Goal: Information Seeking & Learning: Learn about a topic

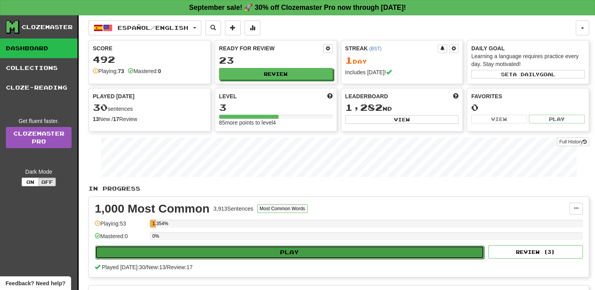
click at [283, 253] on button "Play" at bounding box center [289, 252] width 389 height 13
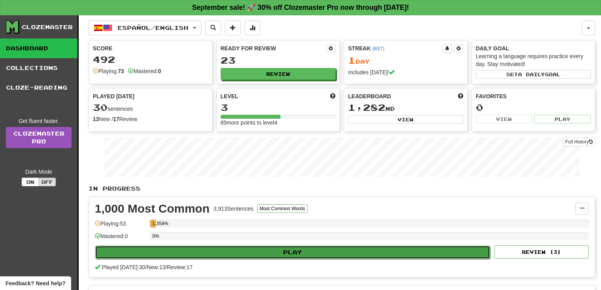
select select "**"
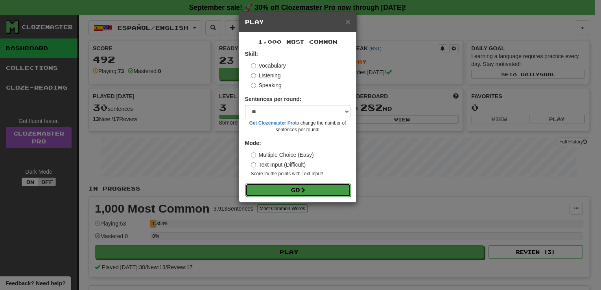
click at [289, 191] on button "Go" at bounding box center [297, 190] width 105 height 13
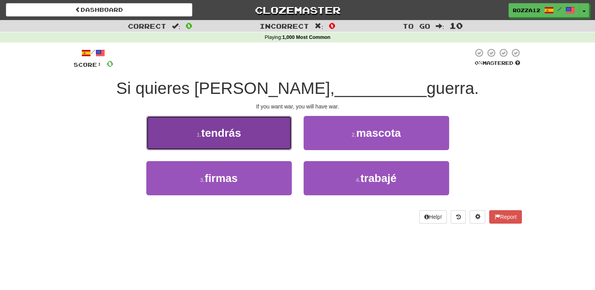
click at [238, 122] on button "1 . tendrás" at bounding box center [219, 133] width 146 height 34
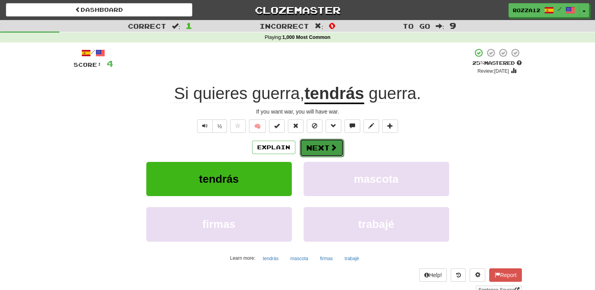
click at [334, 144] on span at bounding box center [333, 147] width 7 height 7
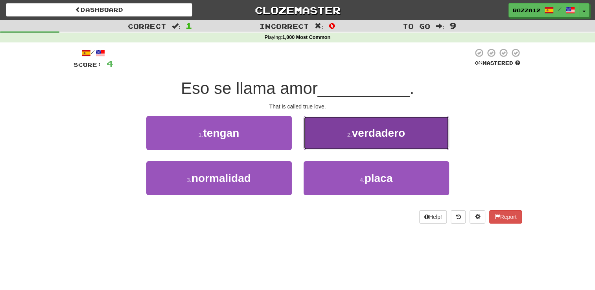
click at [375, 134] on span "verdadero" at bounding box center [378, 133] width 53 height 12
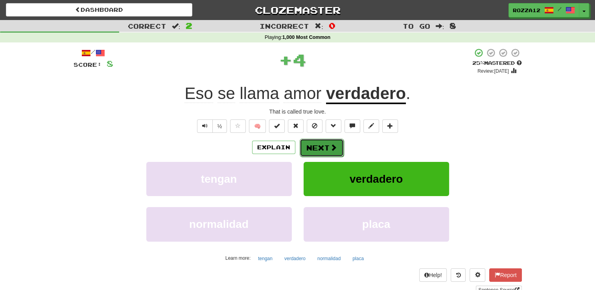
click at [334, 151] on span at bounding box center [333, 147] width 7 height 7
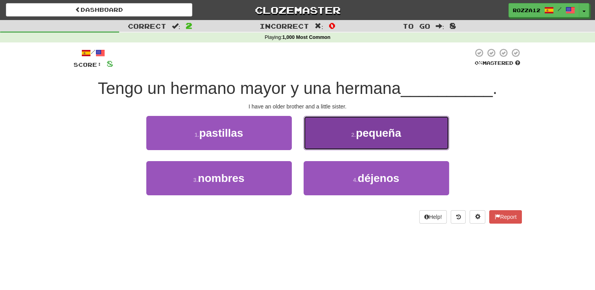
click at [405, 132] on button "2 . pequeña" at bounding box center [377, 133] width 146 height 34
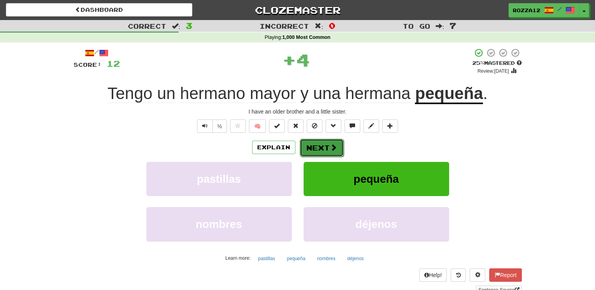
click at [330, 147] on span at bounding box center [333, 147] width 7 height 7
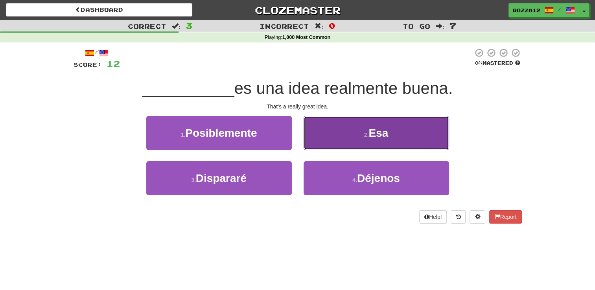
click at [320, 136] on button "2 . Esa" at bounding box center [377, 133] width 146 height 34
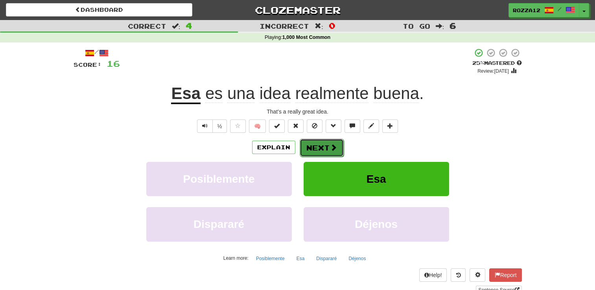
click at [330, 151] on span at bounding box center [333, 147] width 7 height 7
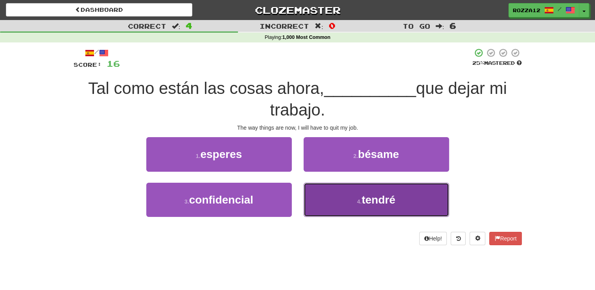
click at [407, 206] on button "4 . tendré" at bounding box center [377, 200] width 146 height 34
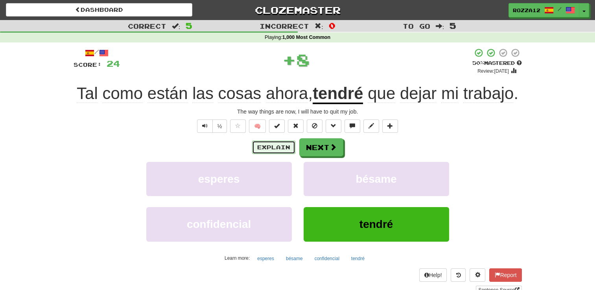
click at [270, 143] on button "Explain" at bounding box center [273, 147] width 43 height 13
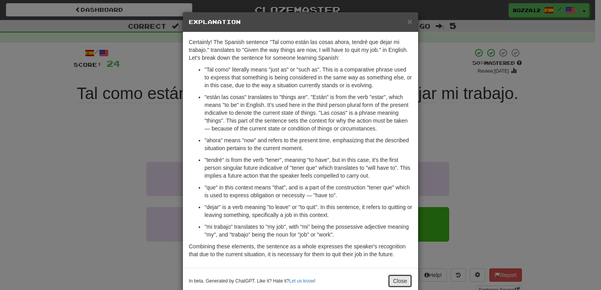
click at [397, 279] on button "Close" at bounding box center [400, 281] width 24 height 13
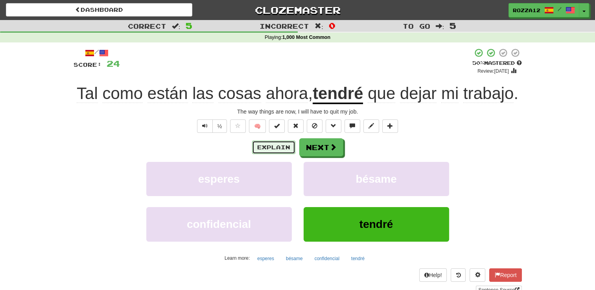
click at [282, 146] on button "Explain" at bounding box center [273, 147] width 43 height 13
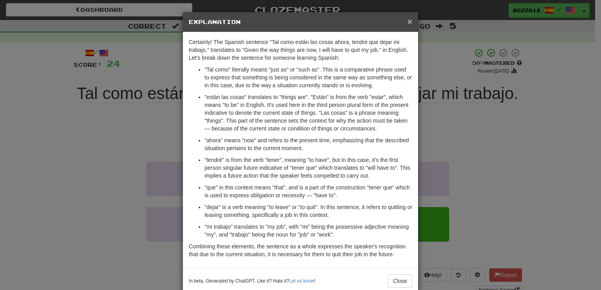
click at [407, 19] on span "×" at bounding box center [409, 21] width 5 height 9
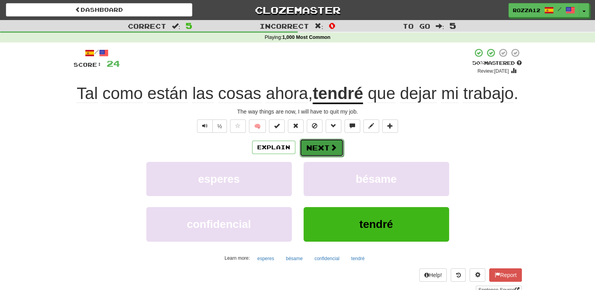
click at [333, 149] on span at bounding box center [333, 147] width 7 height 7
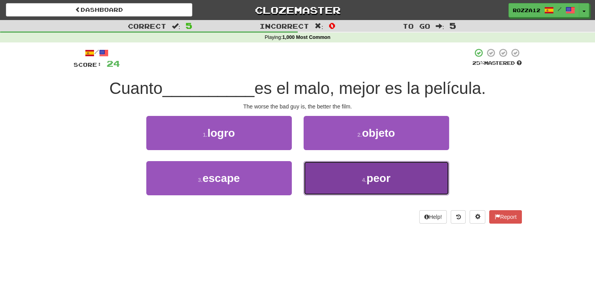
click at [345, 188] on button "4 . peor" at bounding box center [377, 178] width 146 height 34
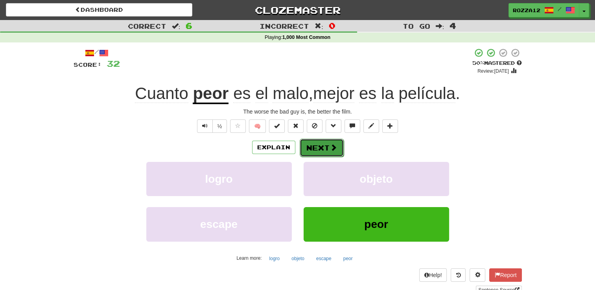
click at [323, 153] on button "Next" at bounding box center [322, 148] width 44 height 18
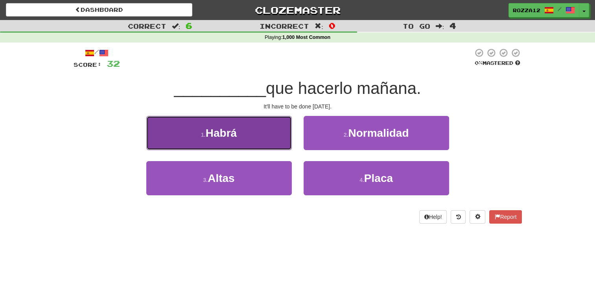
click at [262, 140] on button "1 . Habrá" at bounding box center [219, 133] width 146 height 34
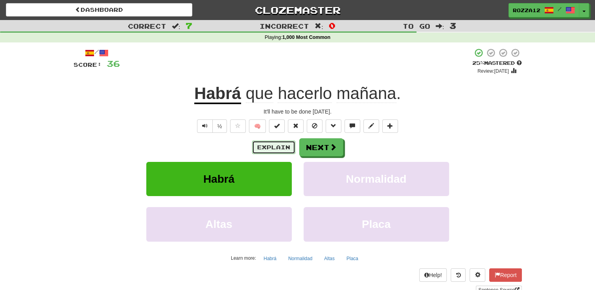
click at [255, 145] on button "Explain" at bounding box center [273, 147] width 43 height 13
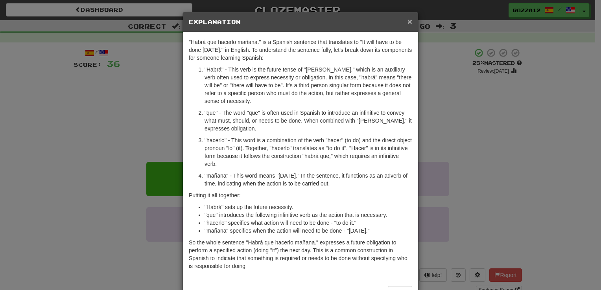
click at [407, 24] on span "×" at bounding box center [409, 21] width 5 height 9
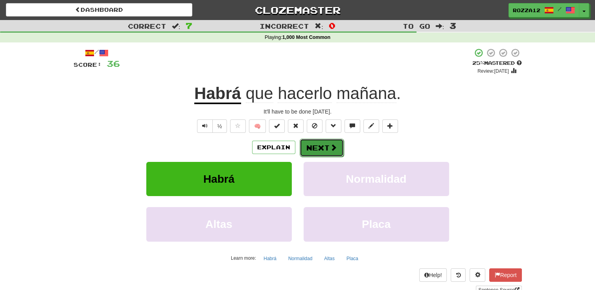
click at [330, 149] on span at bounding box center [333, 147] width 7 height 7
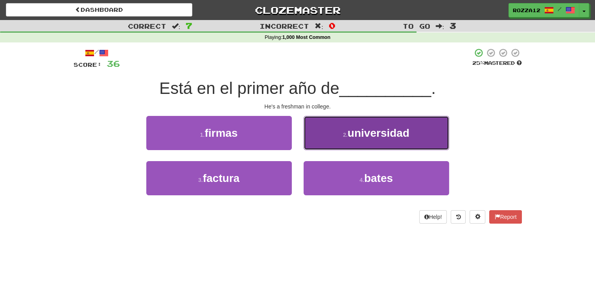
click at [320, 133] on button "2 . universidad" at bounding box center [377, 133] width 146 height 34
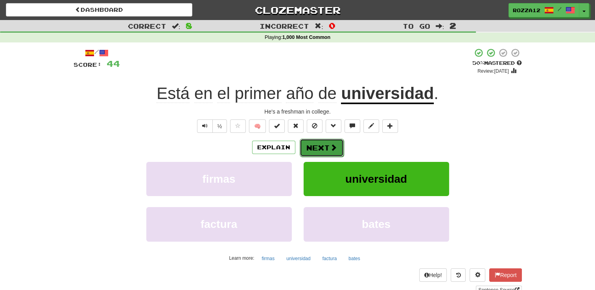
click at [334, 151] on span at bounding box center [333, 147] width 7 height 7
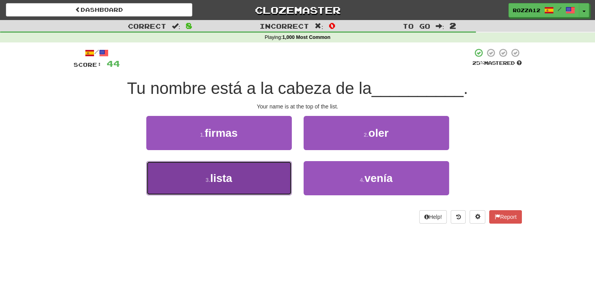
click at [271, 181] on button "3 . lista" at bounding box center [219, 178] width 146 height 34
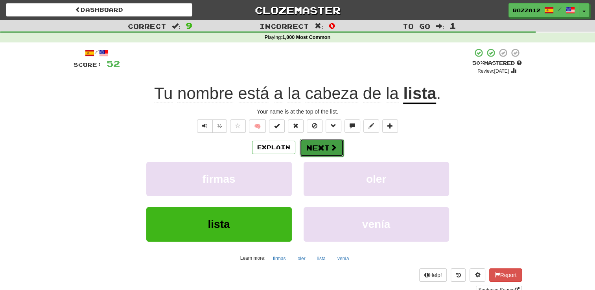
click at [330, 144] on span at bounding box center [333, 147] width 7 height 7
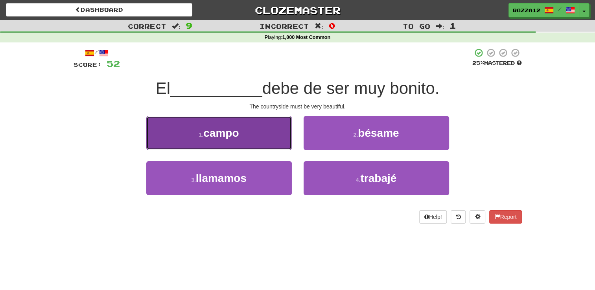
click at [234, 133] on span "campo" at bounding box center [220, 133] width 35 height 12
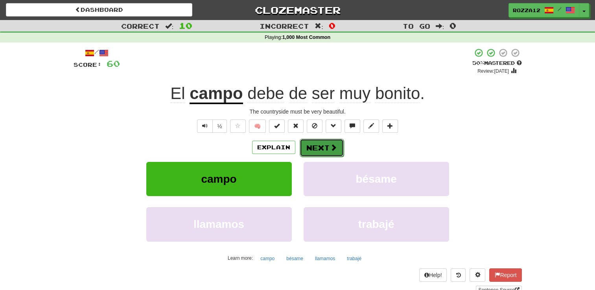
click at [310, 148] on button "Next" at bounding box center [322, 148] width 44 height 18
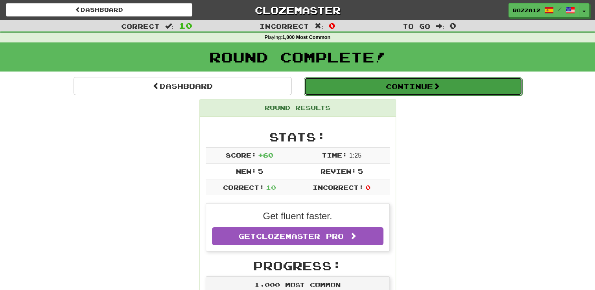
click at [355, 90] on button "Continue" at bounding box center [413, 86] width 218 height 18
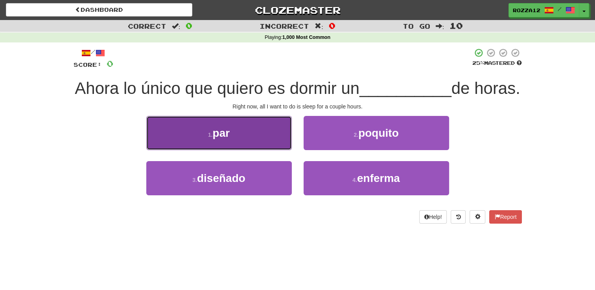
click at [272, 150] on button "1 . par" at bounding box center [219, 133] width 146 height 34
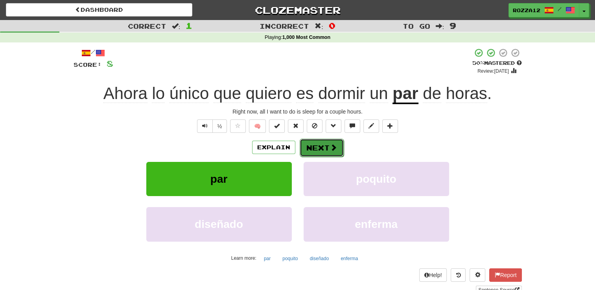
click at [310, 146] on button "Next" at bounding box center [322, 148] width 44 height 18
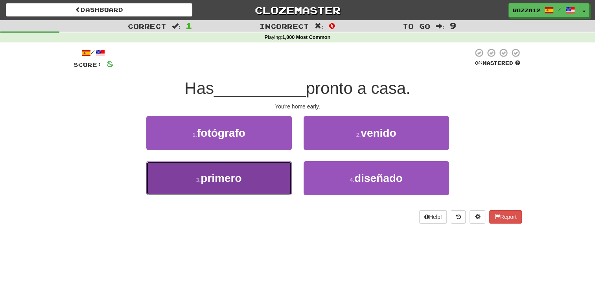
click at [255, 181] on button "3 . primero" at bounding box center [219, 178] width 146 height 34
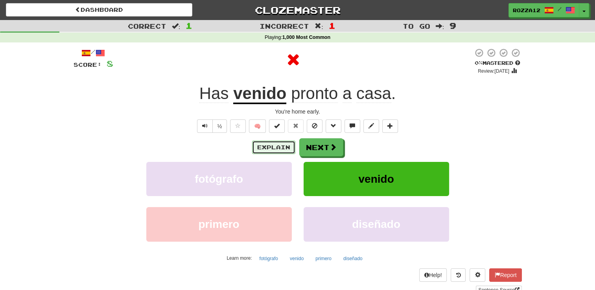
click at [286, 149] on button "Explain" at bounding box center [273, 147] width 43 height 13
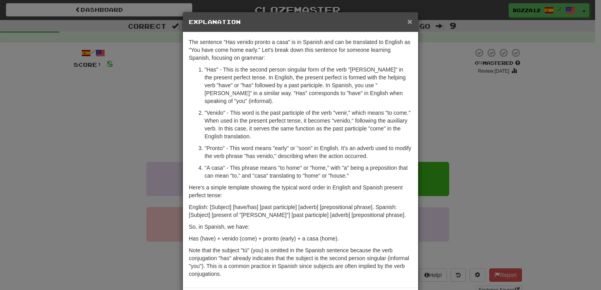
click at [407, 24] on span "×" at bounding box center [409, 21] width 5 height 9
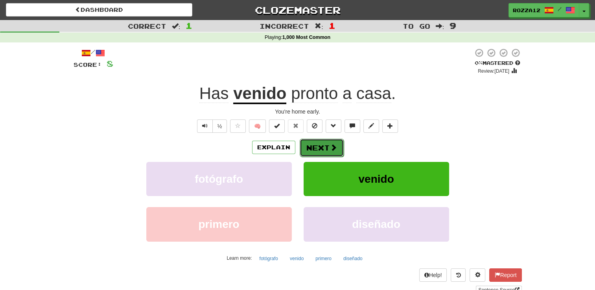
click at [337, 147] on button "Next" at bounding box center [322, 148] width 44 height 18
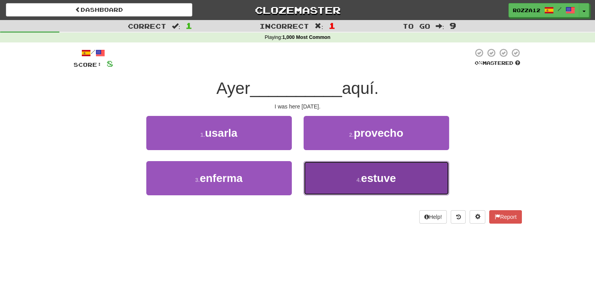
click at [322, 167] on button "4 . estuve" at bounding box center [377, 178] width 146 height 34
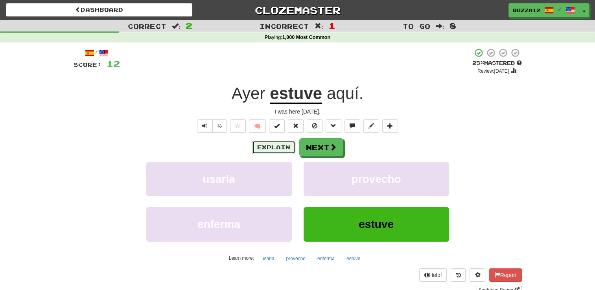
click at [275, 141] on button "Explain" at bounding box center [273, 147] width 43 height 13
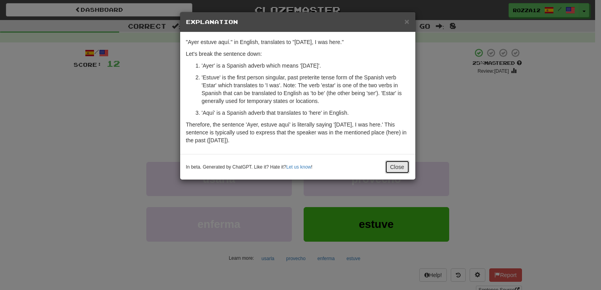
click at [406, 169] on button "Close" at bounding box center [397, 166] width 24 height 13
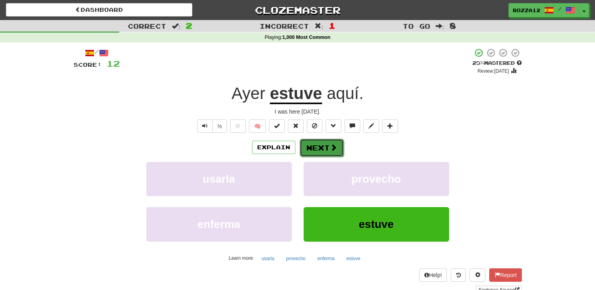
click at [325, 153] on button "Next" at bounding box center [322, 148] width 44 height 18
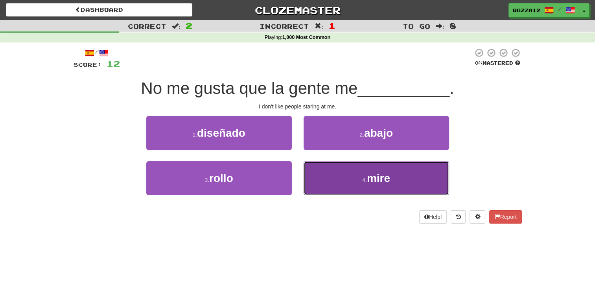
click at [345, 180] on button "4 . mire" at bounding box center [377, 178] width 146 height 34
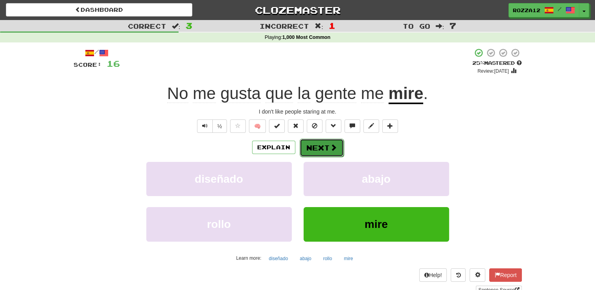
click at [323, 144] on button "Next" at bounding box center [322, 148] width 44 height 18
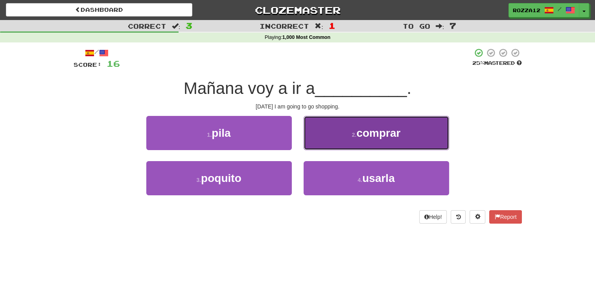
click at [341, 131] on button "2 . comprar" at bounding box center [377, 133] width 146 height 34
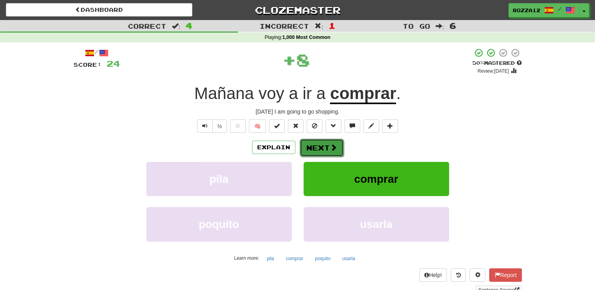
click at [322, 141] on button "Next" at bounding box center [322, 148] width 44 height 18
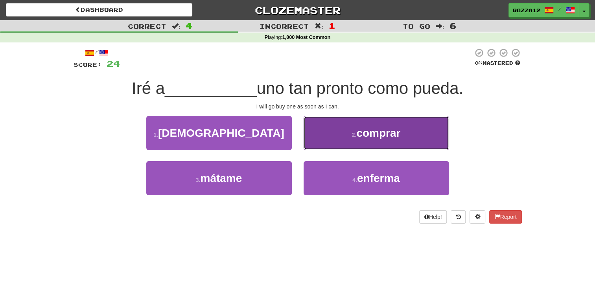
click at [334, 141] on button "2 . comprar" at bounding box center [377, 133] width 146 height 34
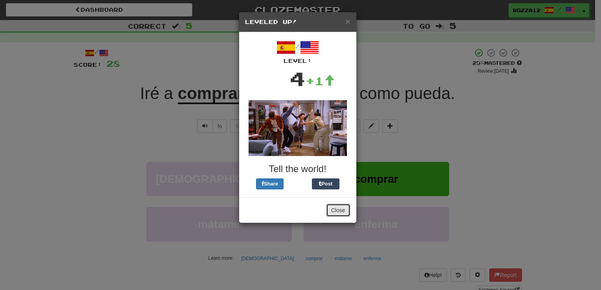
click at [337, 215] on button "Close" at bounding box center [338, 210] width 24 height 13
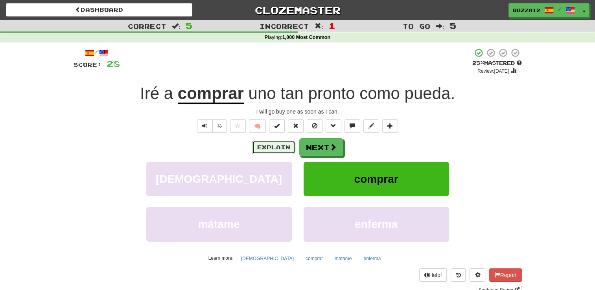
click at [277, 141] on button "Explain" at bounding box center [273, 147] width 43 height 13
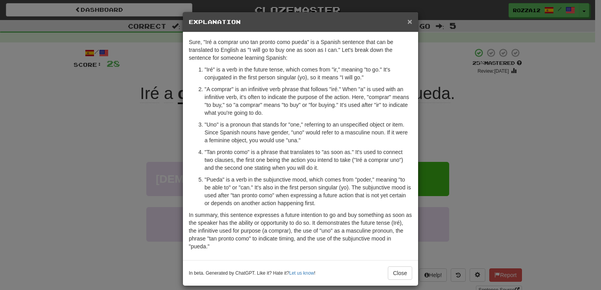
click at [407, 23] on span "×" at bounding box center [409, 21] width 5 height 9
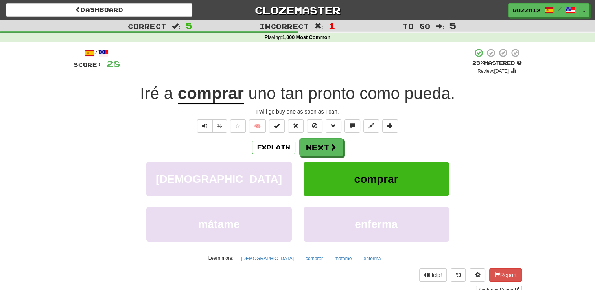
click at [294, 94] on span "tan" at bounding box center [291, 93] width 23 height 19
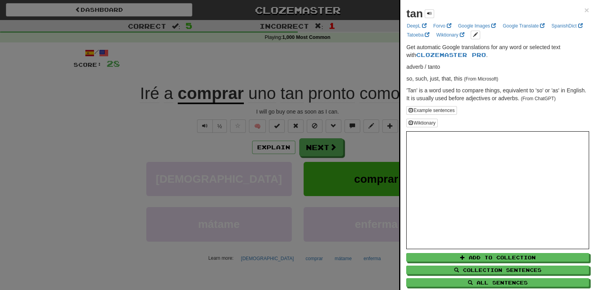
click at [351, 53] on div at bounding box center [297, 145] width 595 height 290
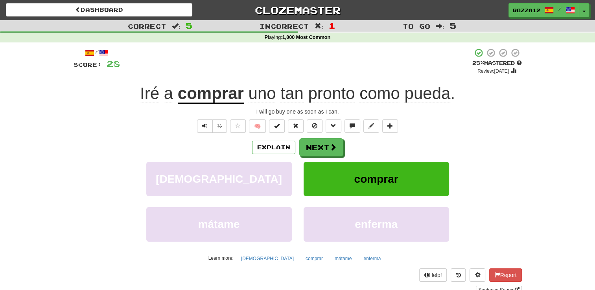
click at [372, 92] on span "como" at bounding box center [379, 93] width 41 height 19
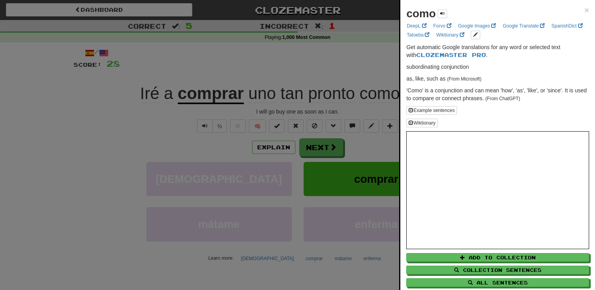
click at [389, 50] on div at bounding box center [297, 145] width 595 height 290
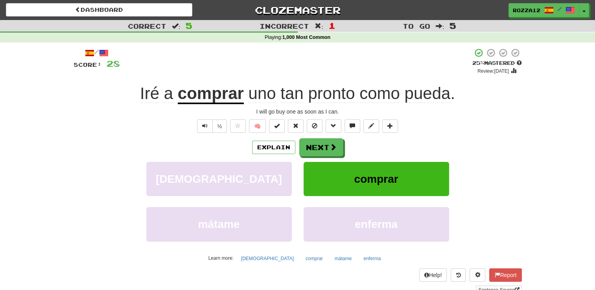
click at [327, 94] on span "pronto" at bounding box center [331, 93] width 47 height 19
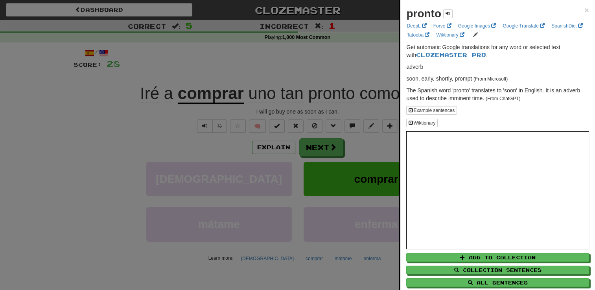
click at [347, 72] on div at bounding box center [297, 145] width 595 height 290
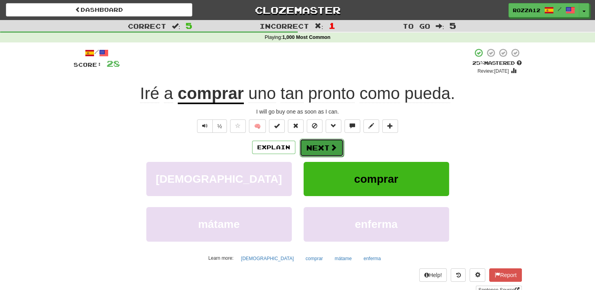
click at [315, 151] on button "Next" at bounding box center [322, 148] width 44 height 18
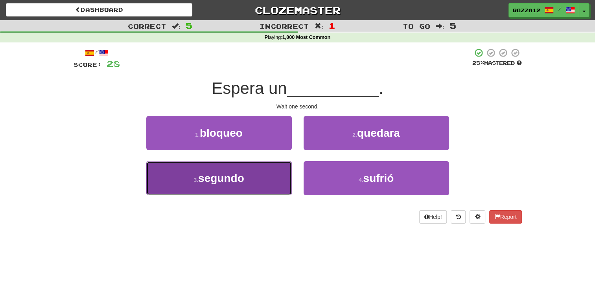
click at [243, 169] on button "3 . segundo" at bounding box center [219, 178] width 146 height 34
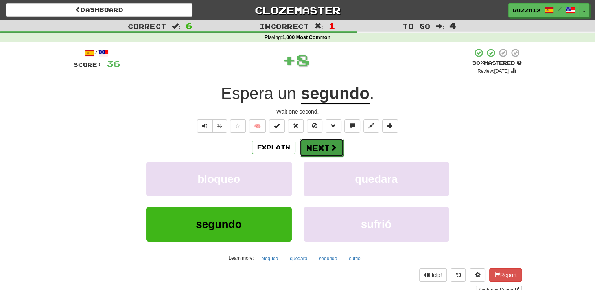
click at [326, 144] on button "Next" at bounding box center [322, 148] width 44 height 18
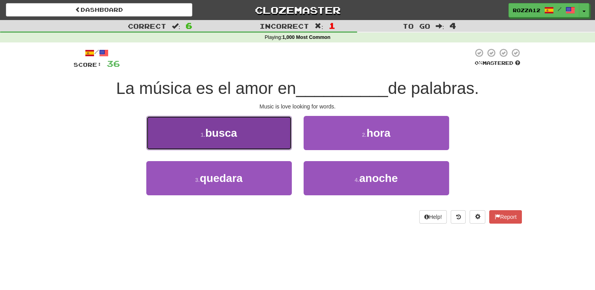
click at [263, 140] on button "1 . busca" at bounding box center [219, 133] width 146 height 34
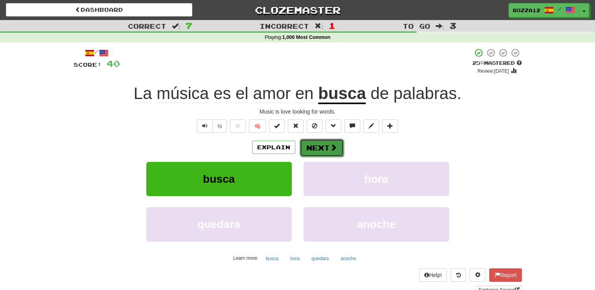
click at [313, 142] on button "Next" at bounding box center [322, 148] width 44 height 18
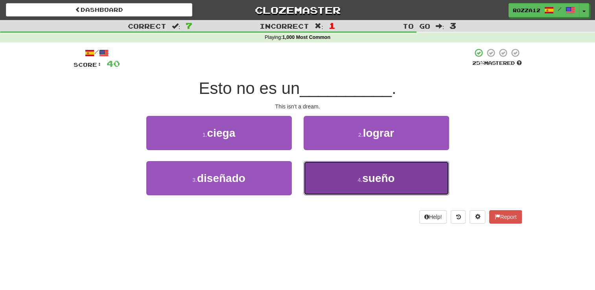
click at [341, 180] on button "4 . sueño" at bounding box center [377, 178] width 146 height 34
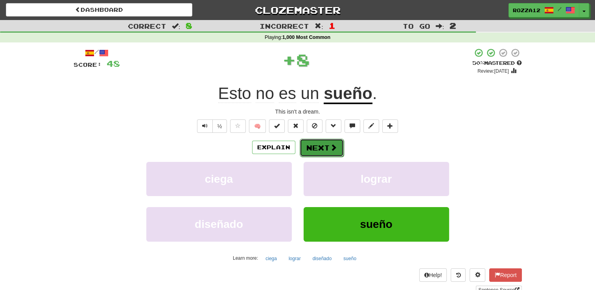
click at [322, 140] on button "Next" at bounding box center [322, 148] width 44 height 18
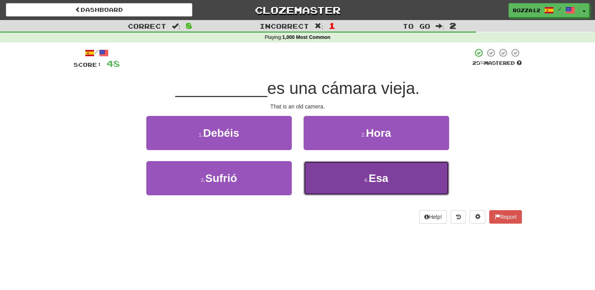
click at [367, 185] on button "4 . Esa" at bounding box center [377, 178] width 146 height 34
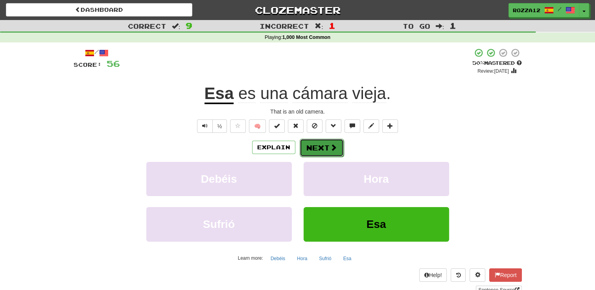
click at [317, 140] on button "Next" at bounding box center [322, 148] width 44 height 18
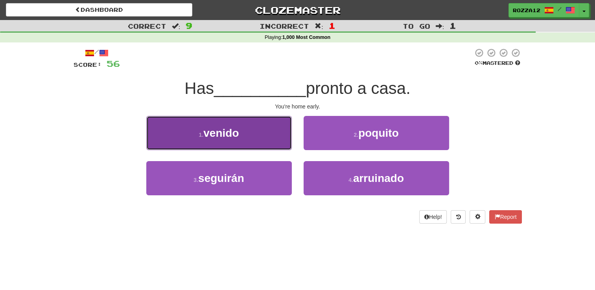
click at [249, 127] on button "1 . venido" at bounding box center [219, 133] width 146 height 34
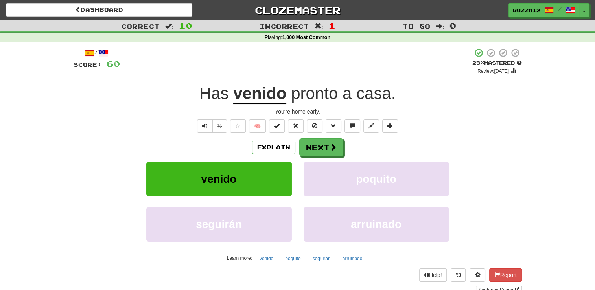
click at [227, 90] on span "Has" at bounding box center [213, 93] width 29 height 19
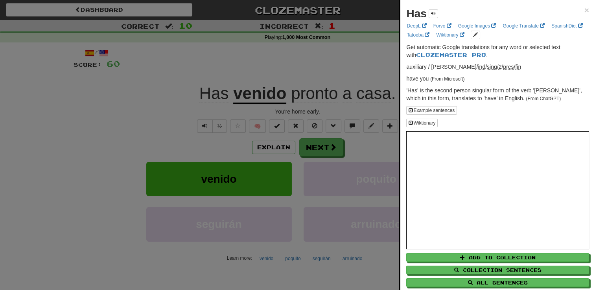
click at [362, 48] on div at bounding box center [297, 145] width 595 height 290
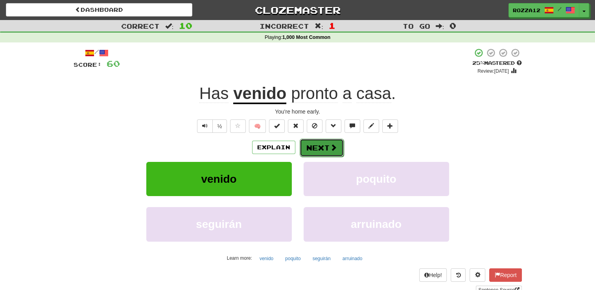
click at [336, 144] on button "Next" at bounding box center [322, 148] width 44 height 18
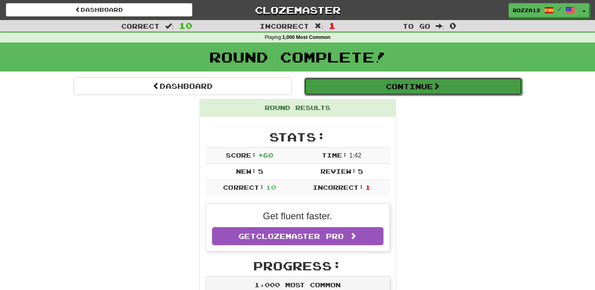
click at [413, 87] on button "Continue" at bounding box center [413, 86] width 218 height 18
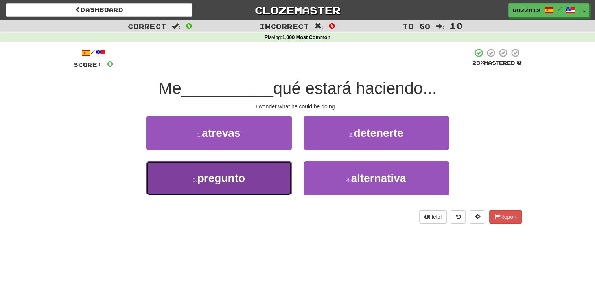
click at [258, 170] on button "3 . pregunto" at bounding box center [219, 178] width 146 height 34
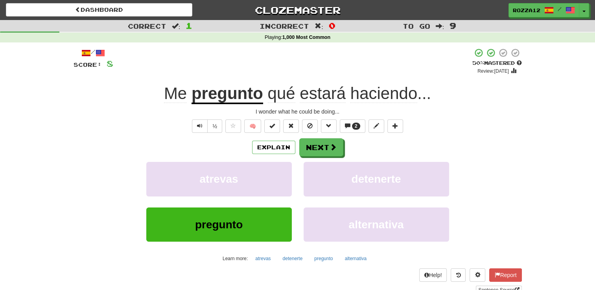
click at [333, 85] on span "estará" at bounding box center [323, 93] width 46 height 19
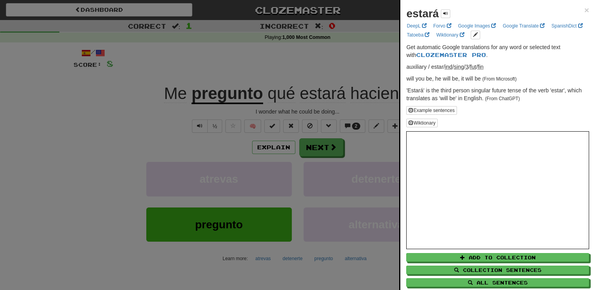
click at [365, 75] on div at bounding box center [297, 145] width 595 height 290
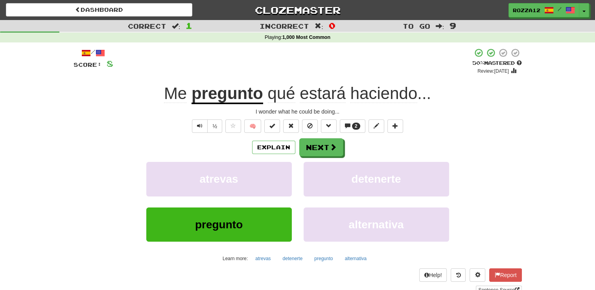
click at [366, 95] on span "haciendo" at bounding box center [383, 93] width 67 height 19
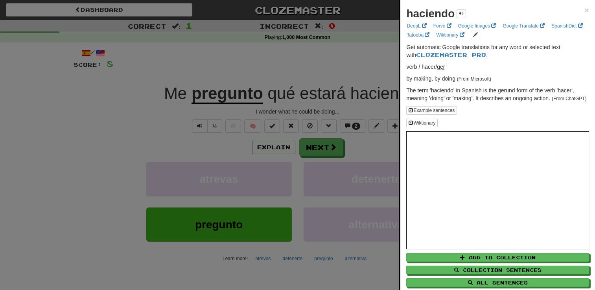
click at [365, 65] on div at bounding box center [297, 145] width 595 height 290
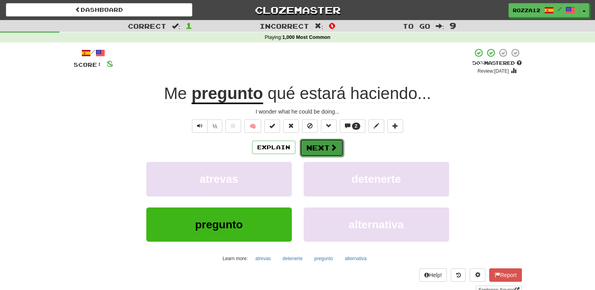
click at [325, 144] on button "Next" at bounding box center [322, 148] width 44 height 18
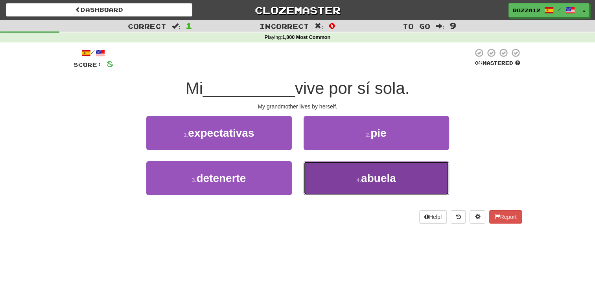
click at [352, 182] on button "4 . abuela" at bounding box center [377, 178] width 146 height 34
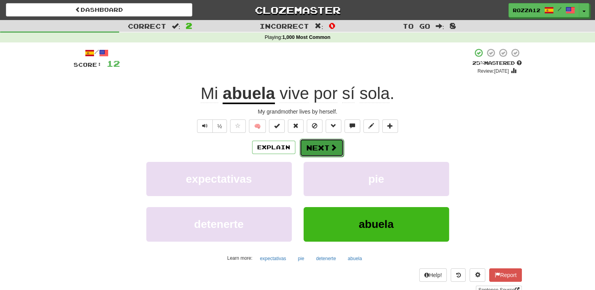
click at [319, 148] on button "Next" at bounding box center [322, 148] width 44 height 18
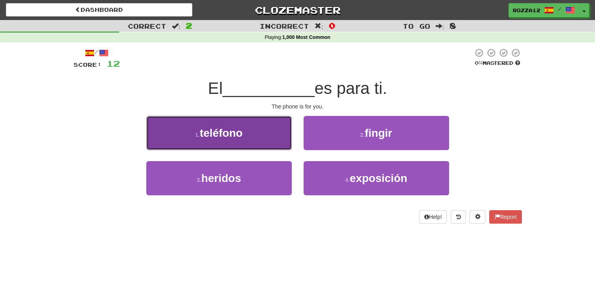
click at [271, 138] on button "1 . teléfono" at bounding box center [219, 133] width 146 height 34
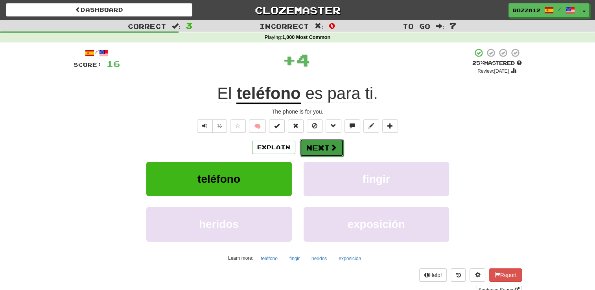
click at [329, 153] on button "Next" at bounding box center [322, 148] width 44 height 18
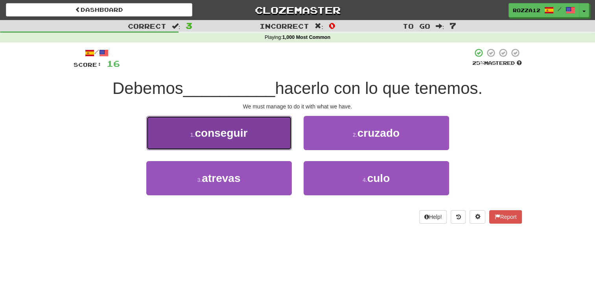
click at [260, 128] on button "1 . conseguir" at bounding box center [219, 133] width 146 height 34
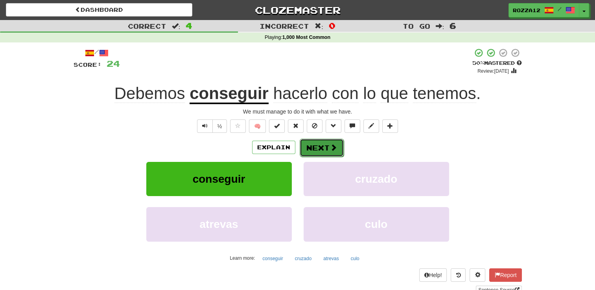
click at [323, 140] on button "Next" at bounding box center [322, 148] width 44 height 18
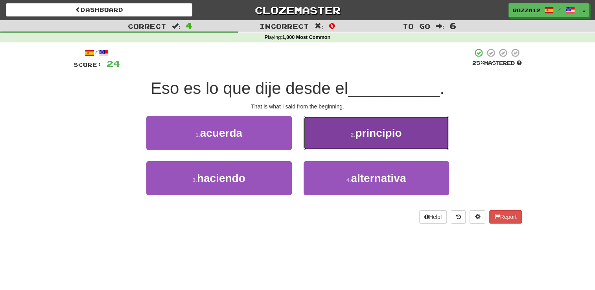
click at [342, 128] on button "2 . principio" at bounding box center [377, 133] width 146 height 34
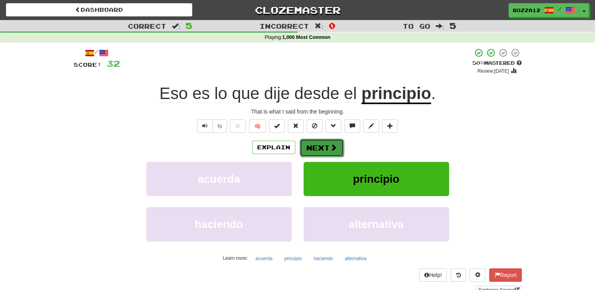
click at [326, 145] on button "Next" at bounding box center [322, 148] width 44 height 18
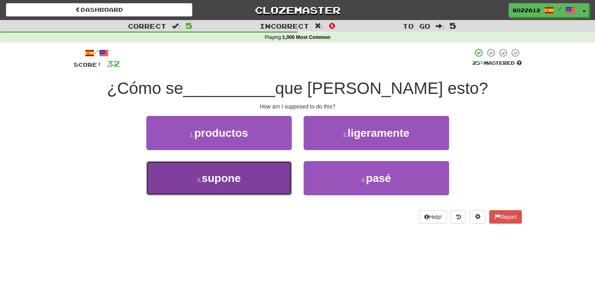
click at [272, 169] on button "3 . supone" at bounding box center [219, 178] width 146 height 34
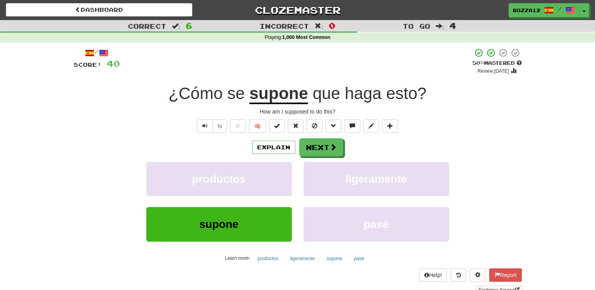
click at [360, 90] on span "haga" at bounding box center [363, 93] width 37 height 19
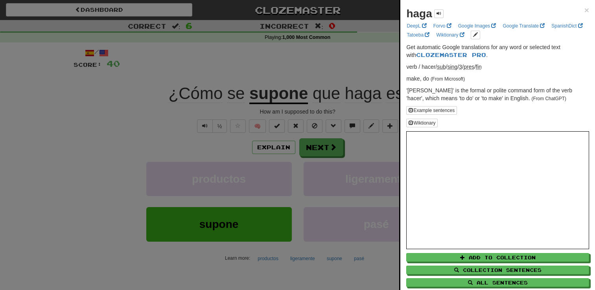
click at [352, 74] on div at bounding box center [297, 145] width 595 height 290
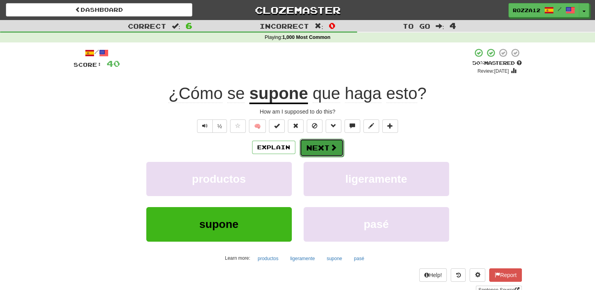
click at [323, 150] on button "Next" at bounding box center [322, 148] width 44 height 18
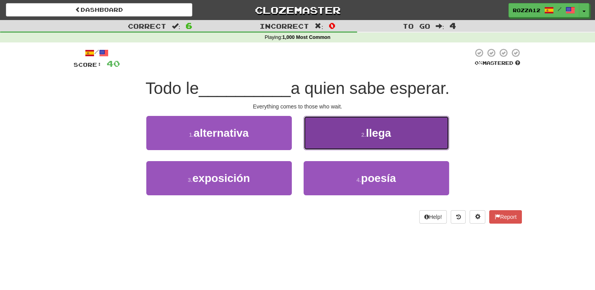
click at [345, 122] on button "2 . llega" at bounding box center [377, 133] width 146 height 34
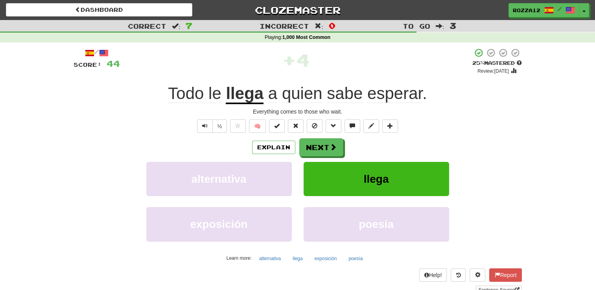
click at [349, 100] on span "sabe" at bounding box center [345, 93] width 36 height 19
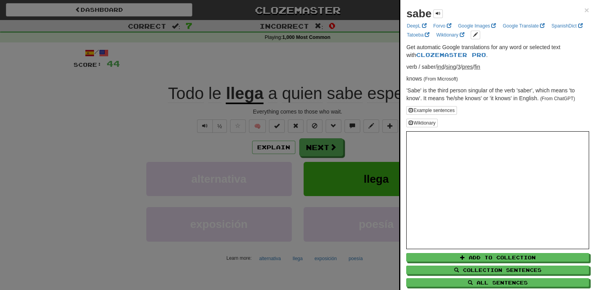
click at [372, 71] on div at bounding box center [297, 145] width 595 height 290
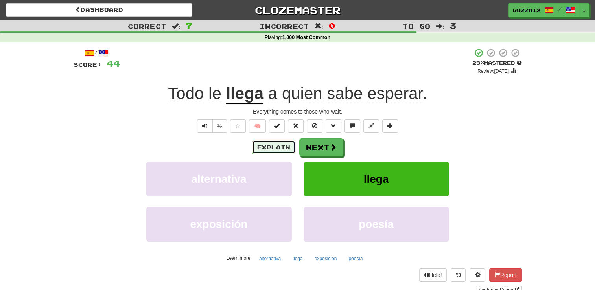
click at [269, 147] on button "Explain" at bounding box center [273, 147] width 43 height 13
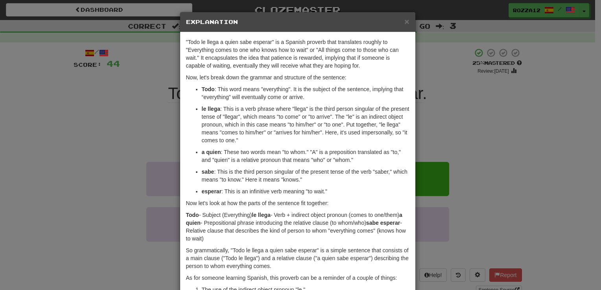
click at [173, 133] on div "× Explanation "Todo le llega a quien sabe esperar" is a Spanish proverb that tr…" at bounding box center [300, 145] width 601 height 290
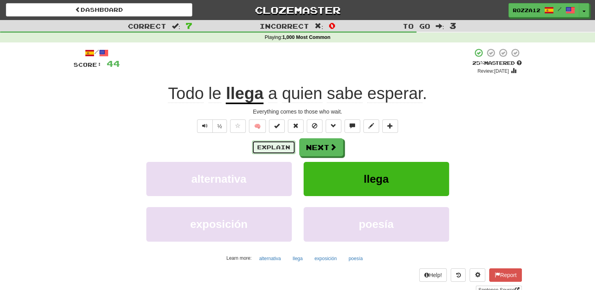
click at [286, 147] on button "Explain" at bounding box center [273, 147] width 43 height 13
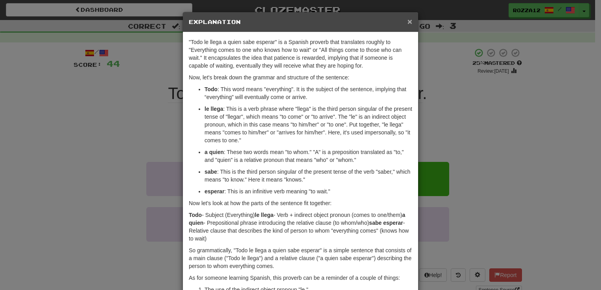
click at [407, 24] on span "×" at bounding box center [409, 21] width 5 height 9
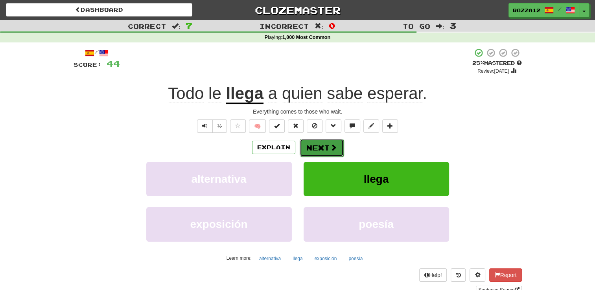
click at [335, 152] on button "Next" at bounding box center [322, 148] width 44 height 18
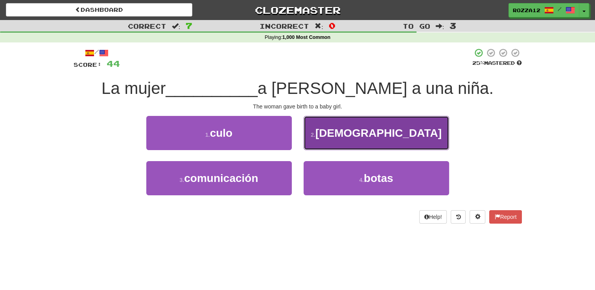
click at [345, 143] on button "2 . dio" at bounding box center [377, 133] width 146 height 34
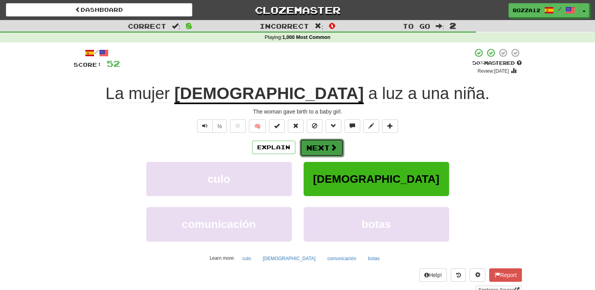
click at [316, 140] on button "Next" at bounding box center [322, 148] width 44 height 18
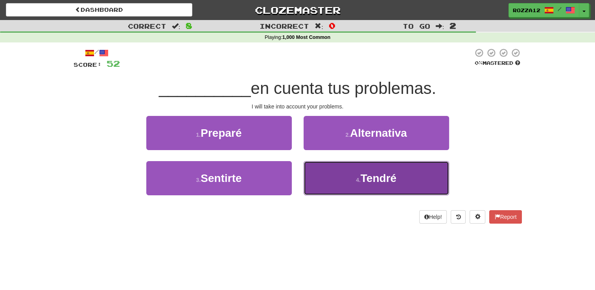
click at [352, 170] on button "4 . Tendré" at bounding box center [377, 178] width 146 height 34
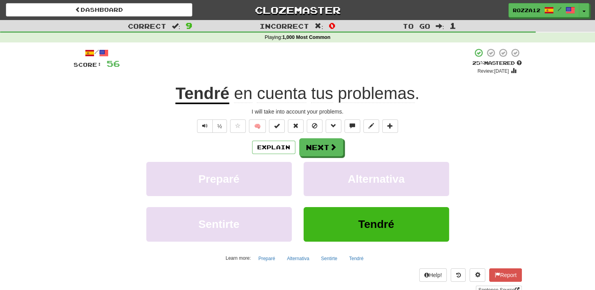
click at [293, 96] on span "cuenta" at bounding box center [282, 93] width 50 height 19
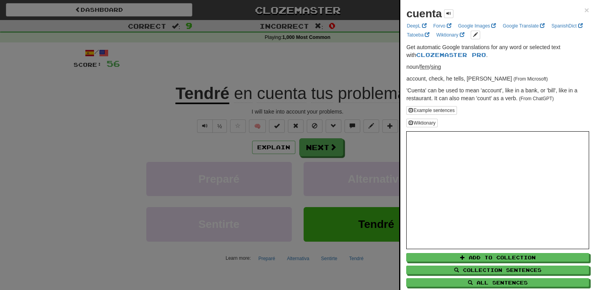
click at [343, 73] on div at bounding box center [297, 145] width 595 height 290
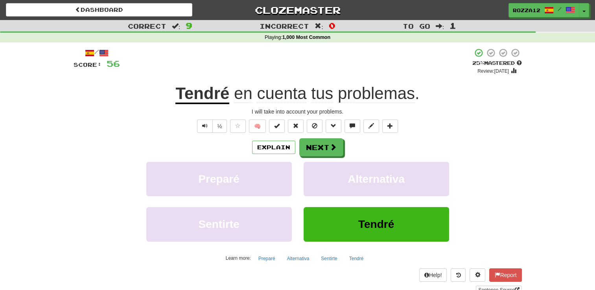
click at [212, 94] on u "Tendré" at bounding box center [202, 94] width 54 height 20
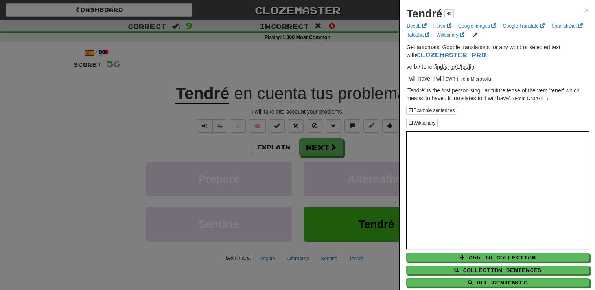
click at [342, 69] on div at bounding box center [297, 145] width 595 height 290
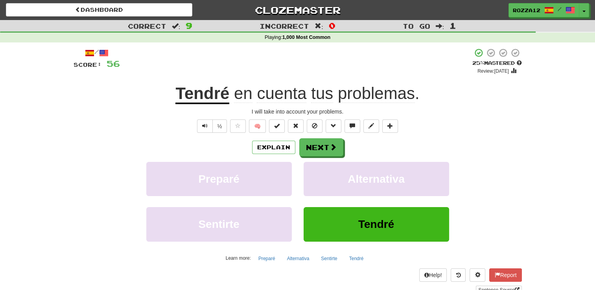
click at [292, 90] on span "cuenta" at bounding box center [282, 93] width 50 height 19
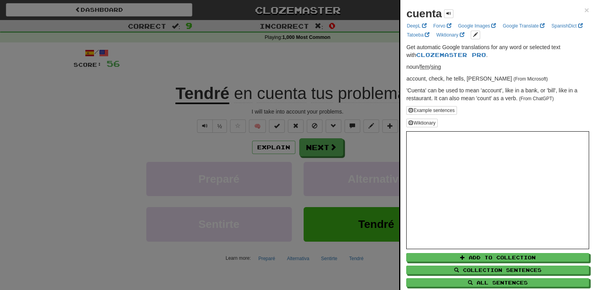
click at [275, 151] on div at bounding box center [297, 145] width 595 height 290
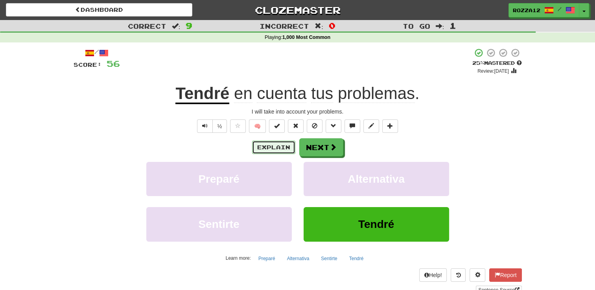
click at [275, 151] on button "Explain" at bounding box center [273, 147] width 43 height 13
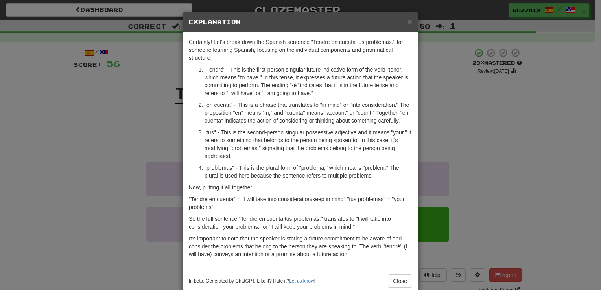
click at [169, 106] on div "× Explanation Certainly! Let's break down the Spanish sentence "Tendré en cuent…" at bounding box center [300, 145] width 601 height 290
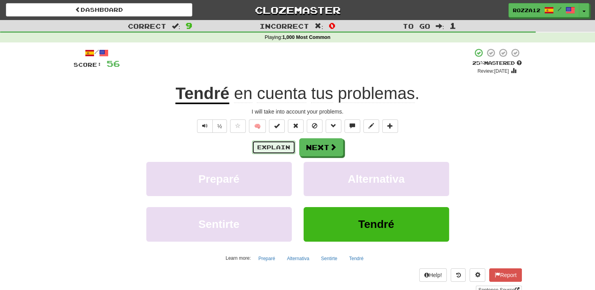
click at [275, 146] on button "Explain" at bounding box center [273, 147] width 43 height 13
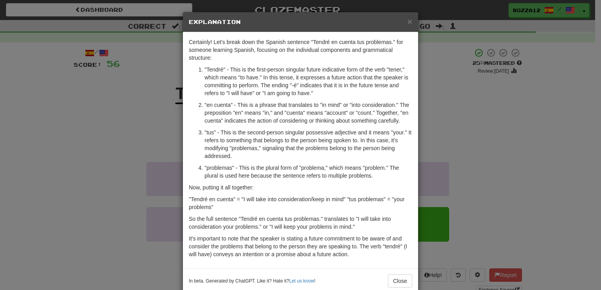
click at [110, 153] on div "× Explanation Certainly! Let's break down the Spanish sentence "Tendré en cuent…" at bounding box center [300, 145] width 601 height 290
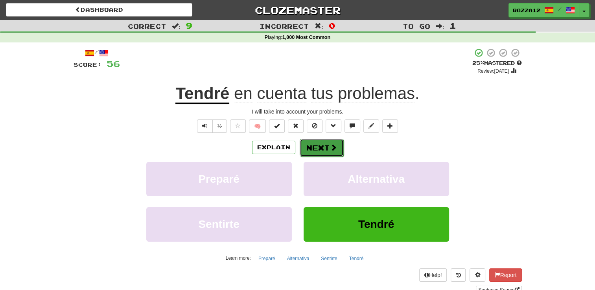
click at [326, 150] on button "Next" at bounding box center [322, 148] width 44 height 18
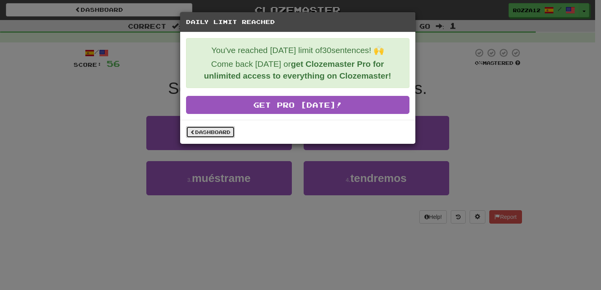
click at [225, 133] on link "Dashboard" at bounding box center [210, 132] width 49 height 12
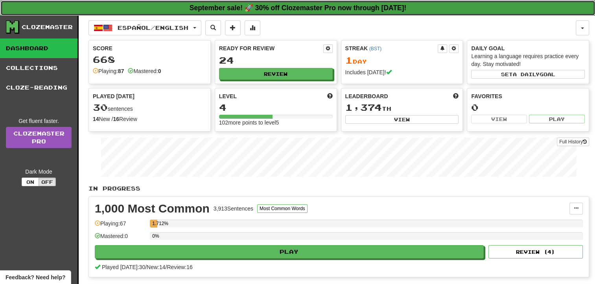
click at [320, 7] on strong "September sale! 🚀 30% off Clozemaster Pro now through [DATE]!" at bounding box center [298, 8] width 217 height 8
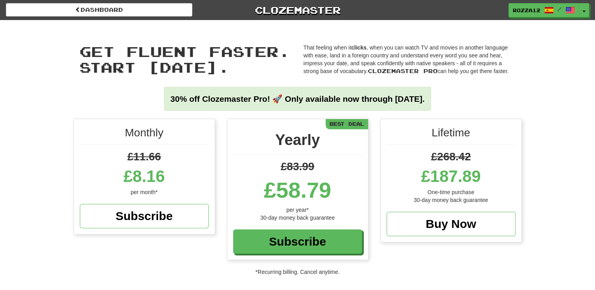
drag, startPoint x: 268, startPoint y: 189, endPoint x: 347, endPoint y: 181, distance: 79.5
click at [347, 181] on div "£58.79" at bounding box center [297, 190] width 129 height 31
click at [531, 73] on div "Get fluent faster. Start today. Get fluent faster. Start today. That feeling wh…" at bounding box center [297, 69] width 595 height 99
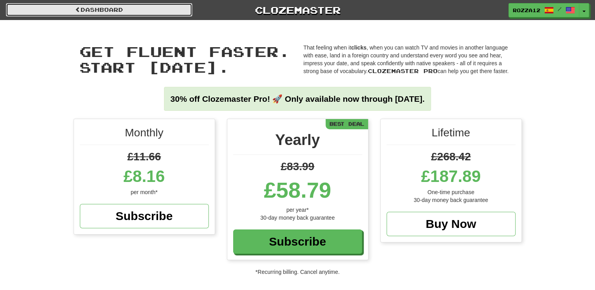
click at [135, 9] on link "Dashboard" at bounding box center [99, 9] width 186 height 13
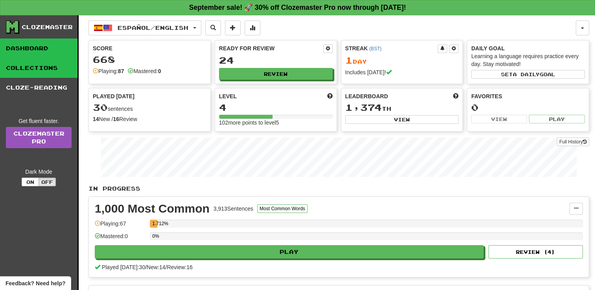
click at [31, 65] on link "Collections" at bounding box center [38, 68] width 77 height 20
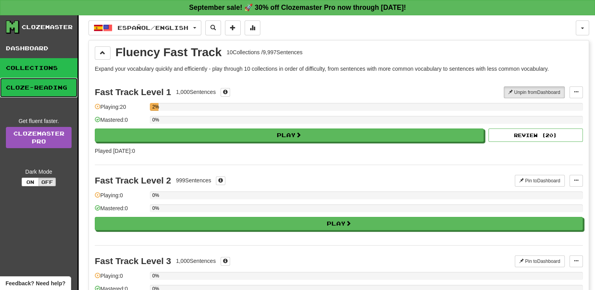
click at [42, 92] on link "Cloze-Reading" at bounding box center [38, 88] width 77 height 20
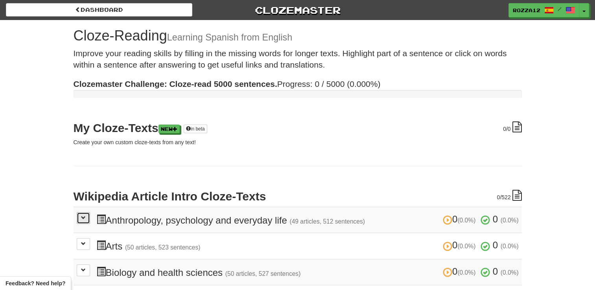
click at [87, 216] on button at bounding box center [83, 218] width 13 height 12
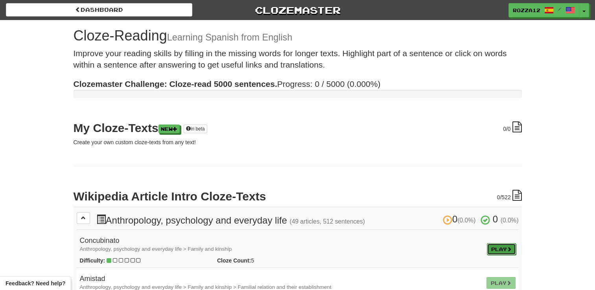
click at [503, 249] on link "Play" at bounding box center [501, 249] width 29 height 12
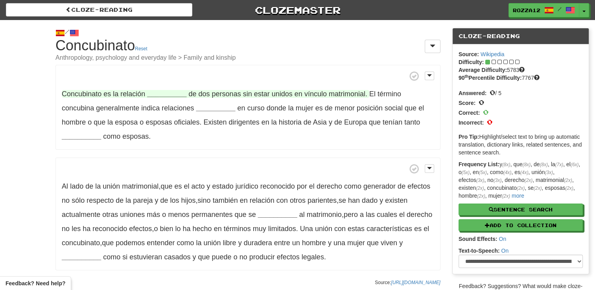
click at [159, 94] on strong "__________" at bounding box center [166, 94] width 39 height 8
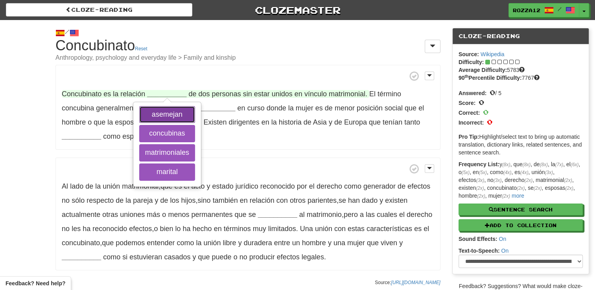
click at [171, 111] on button "asemejan" at bounding box center [167, 114] width 56 height 17
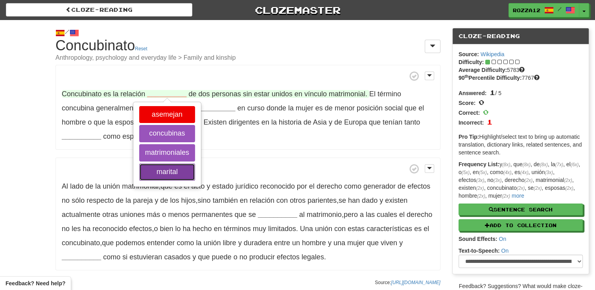
click at [171, 168] on button "marital" at bounding box center [167, 172] width 56 height 17
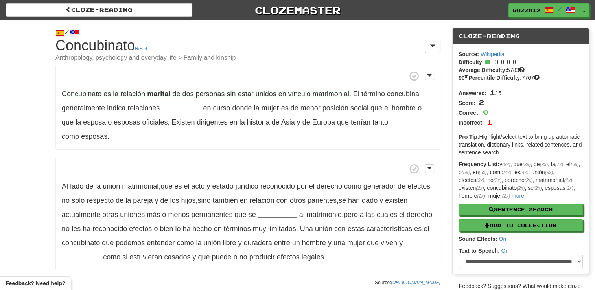
click at [81, 94] on span "Concubinato" at bounding box center [82, 94] width 40 height 8
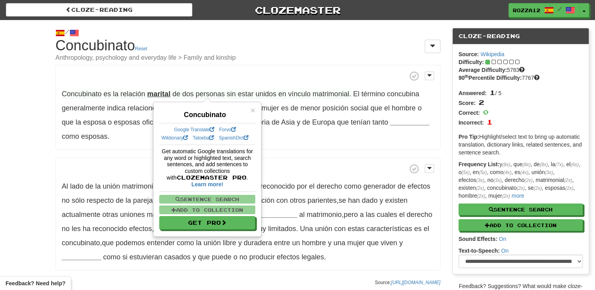
click at [289, 154] on div "Concubinato es la relación marital de dos personas sin estar unidos en vínculo …" at bounding box center [247, 168] width 385 height 206
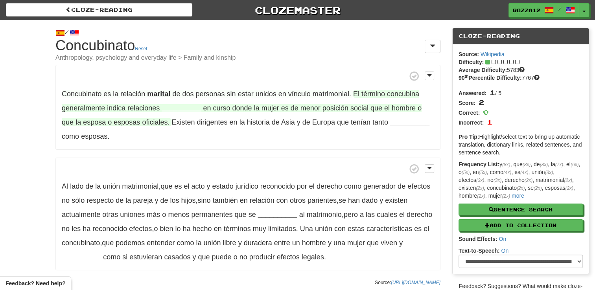
click at [68, 109] on span "generalmente" at bounding box center [83, 108] width 43 height 8
click at [171, 111] on strong "__________" at bounding box center [181, 108] width 39 height 8
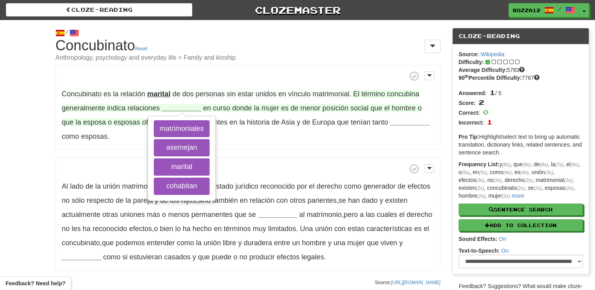
click at [171, 111] on strong "__________" at bounding box center [181, 108] width 39 height 8
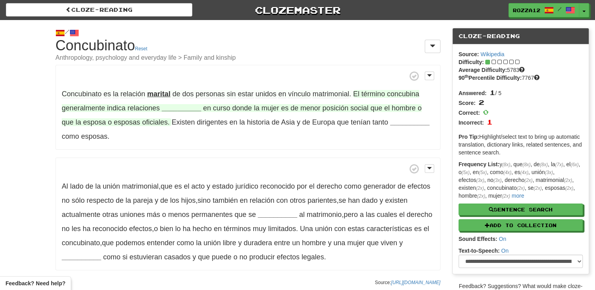
click at [171, 111] on strong "__________" at bounding box center [181, 108] width 39 height 8
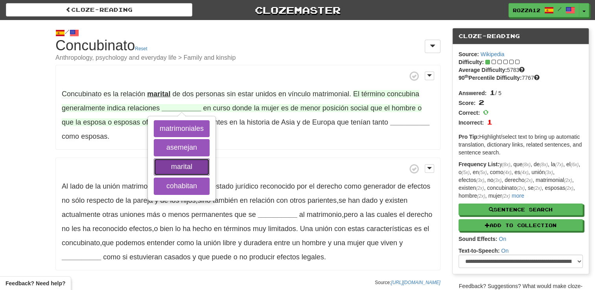
click at [188, 171] on button "marital" at bounding box center [182, 167] width 56 height 17
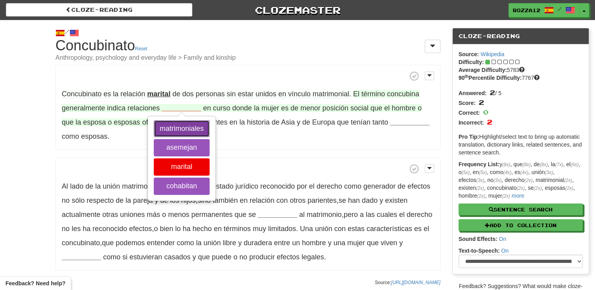
click at [186, 131] on button "matrimoniales" at bounding box center [182, 128] width 56 height 17
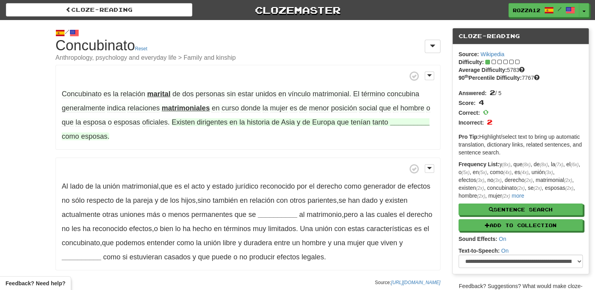
click at [414, 123] on strong "__________" at bounding box center [409, 122] width 39 height 8
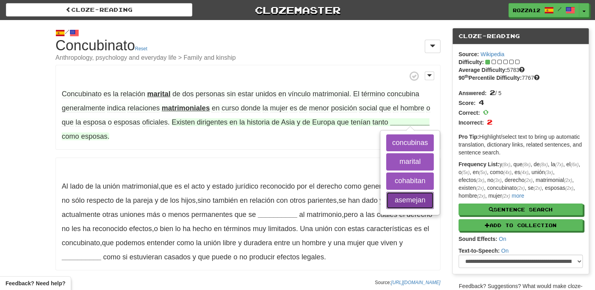
click at [411, 194] on button "asemejan" at bounding box center [410, 200] width 48 height 17
click at [406, 175] on button "cohabitan" at bounding box center [410, 181] width 48 height 17
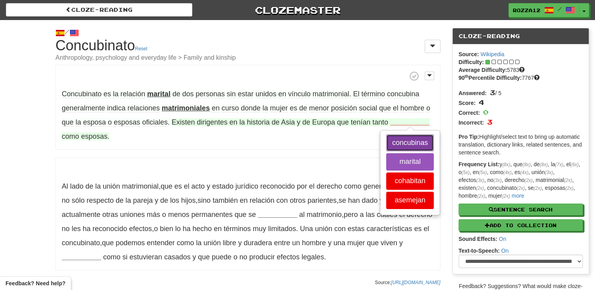
click at [410, 146] on button "concubinas" at bounding box center [410, 143] width 48 height 17
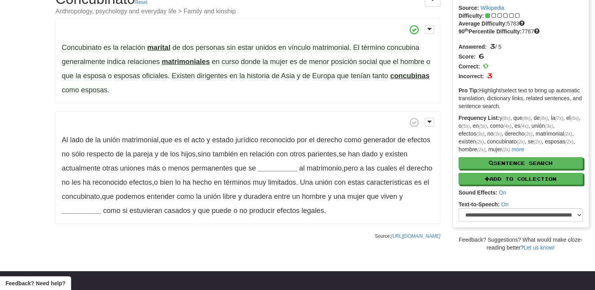
scroll to position [51, 0]
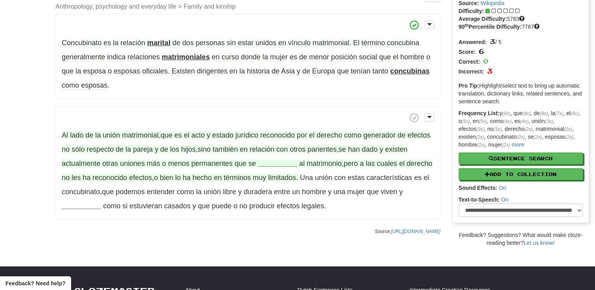
click at [285, 166] on strong "__________" at bounding box center [277, 164] width 39 height 8
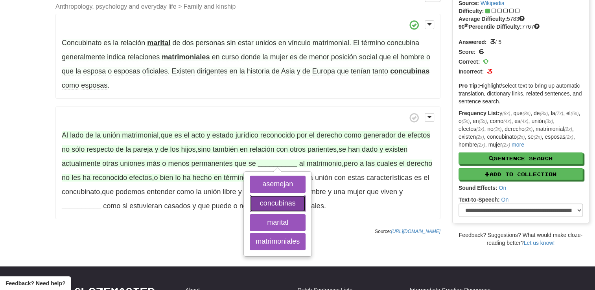
click at [278, 198] on button "concubinas" at bounding box center [278, 203] width 56 height 17
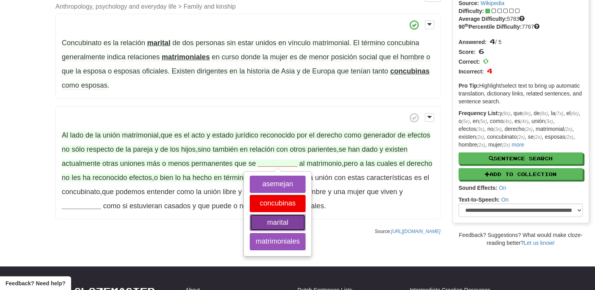
click at [276, 229] on button "marital" at bounding box center [278, 222] width 56 height 17
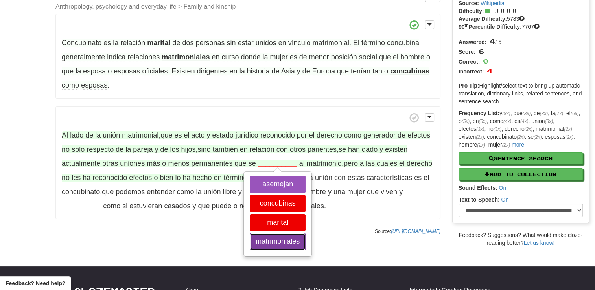
click at [280, 241] on button "matrimoniales" at bounding box center [278, 241] width 56 height 17
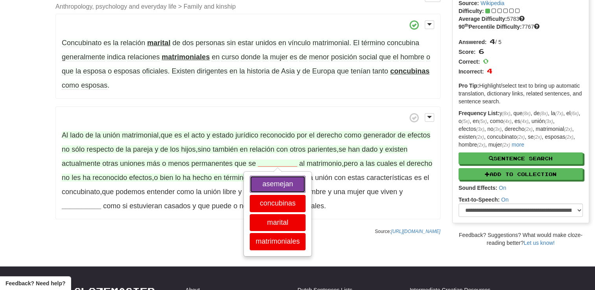
click at [279, 181] on button "asemejan" at bounding box center [278, 184] width 56 height 17
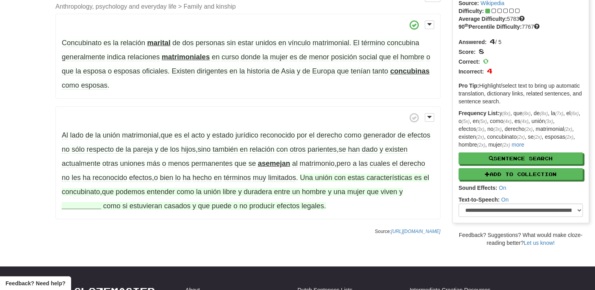
click at [93, 209] on strong "__________" at bounding box center [81, 206] width 39 height 8
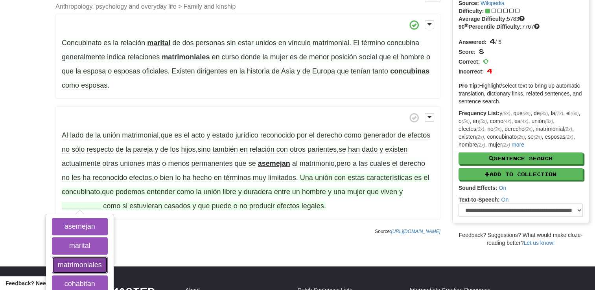
click at [90, 263] on button "matrimoniales" at bounding box center [80, 265] width 56 height 17
click at [88, 278] on button "cohabitan" at bounding box center [80, 284] width 56 height 17
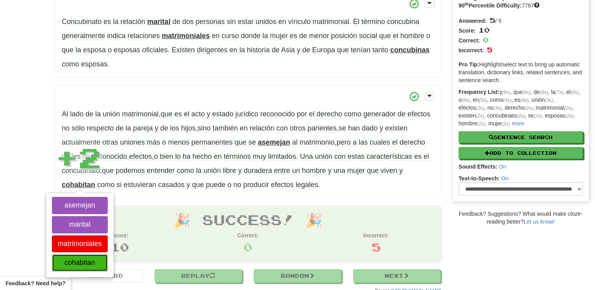
scroll to position [74, 0]
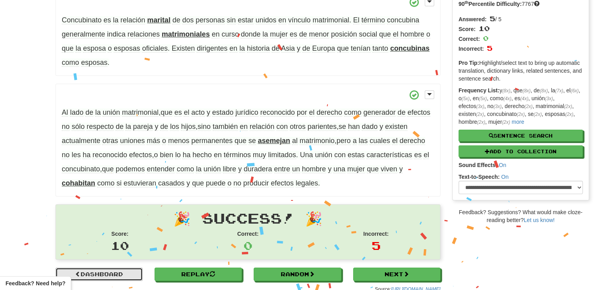
click at [88, 269] on link "Dashboard" at bounding box center [98, 274] width 87 height 13
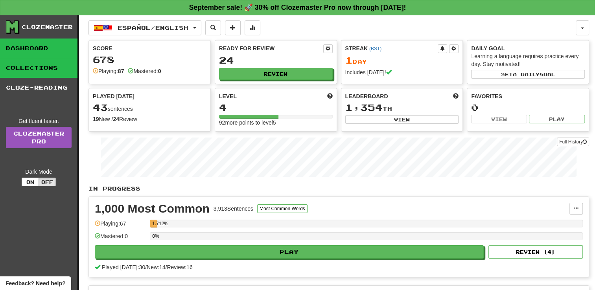
click at [51, 74] on link "Collections" at bounding box center [38, 68] width 77 height 20
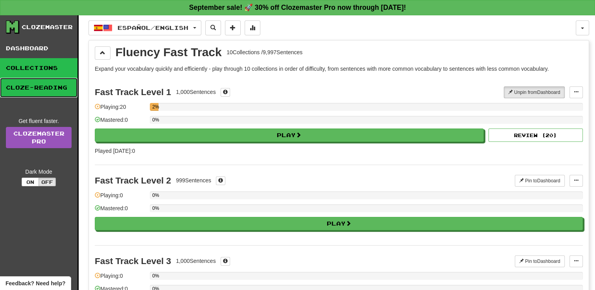
click at [36, 96] on link "Cloze-Reading" at bounding box center [38, 88] width 77 height 20
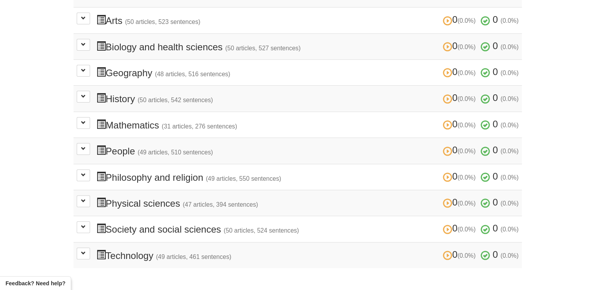
scroll to position [223, 0]
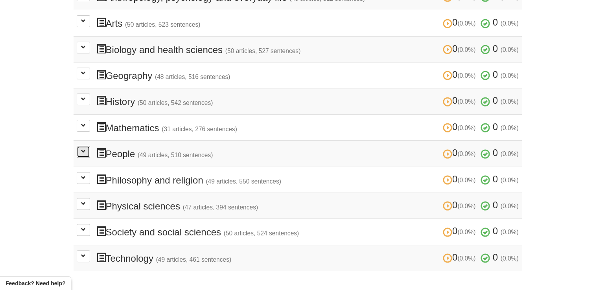
click at [88, 152] on button at bounding box center [83, 152] width 13 height 12
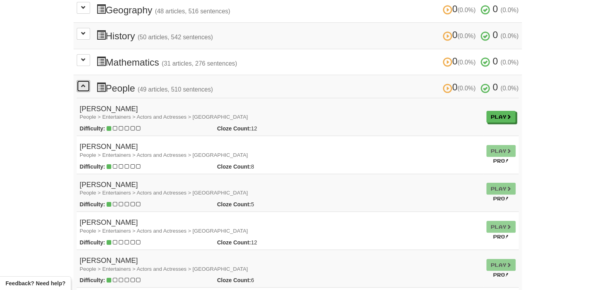
scroll to position [274, 0]
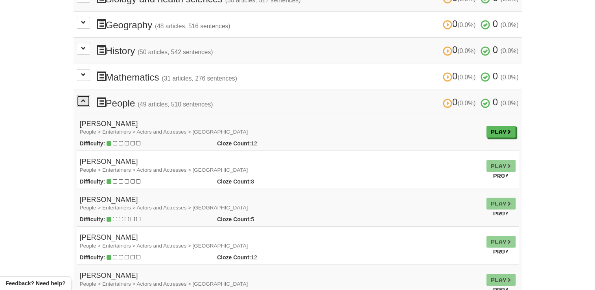
click at [80, 98] on button at bounding box center [83, 101] width 13 height 12
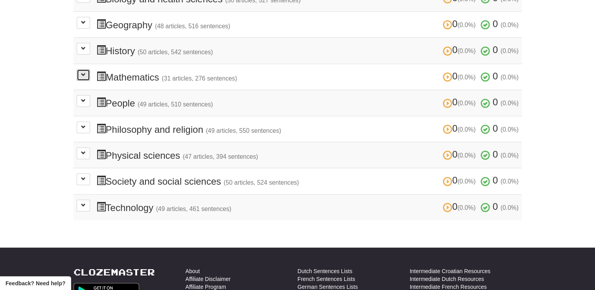
click at [86, 73] on button at bounding box center [83, 75] width 13 height 12
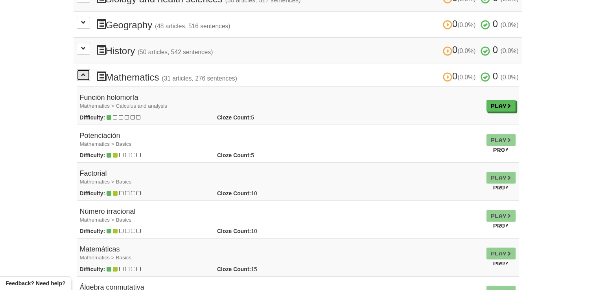
click at [86, 73] on button at bounding box center [83, 75] width 13 height 12
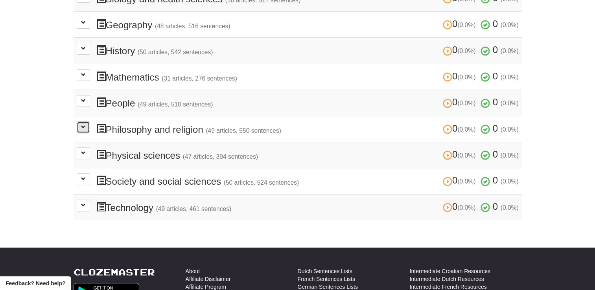
click at [86, 129] on button at bounding box center [83, 128] width 13 height 12
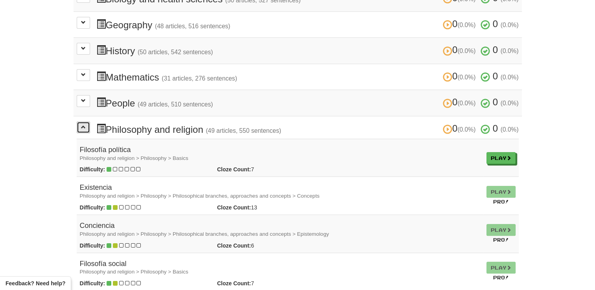
click at [86, 129] on button at bounding box center [83, 128] width 13 height 12
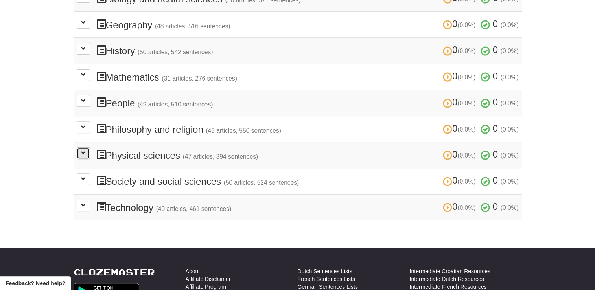
click at [83, 156] on button at bounding box center [83, 153] width 13 height 12
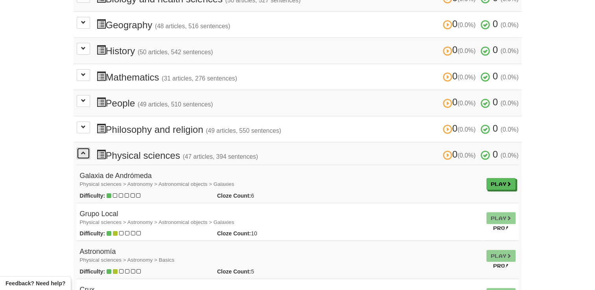
click at [83, 156] on button at bounding box center [83, 153] width 13 height 12
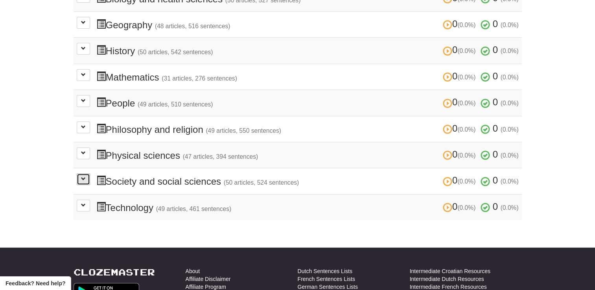
click at [85, 173] on button at bounding box center [83, 179] width 13 height 12
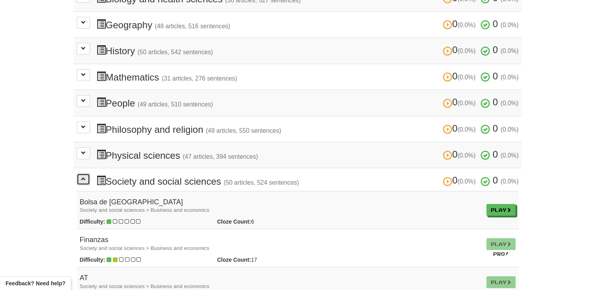
click at [85, 173] on button at bounding box center [83, 179] width 13 height 12
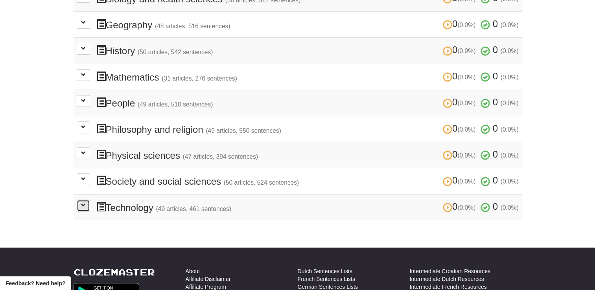
click at [83, 205] on button at bounding box center [83, 206] width 13 height 12
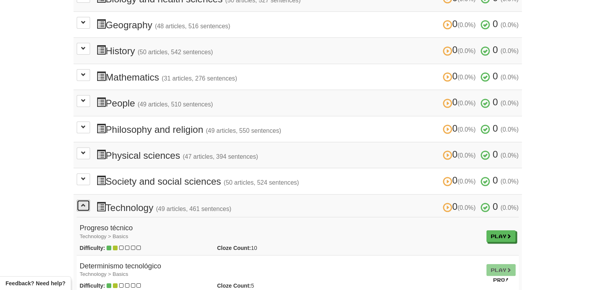
click at [83, 205] on button at bounding box center [83, 206] width 13 height 12
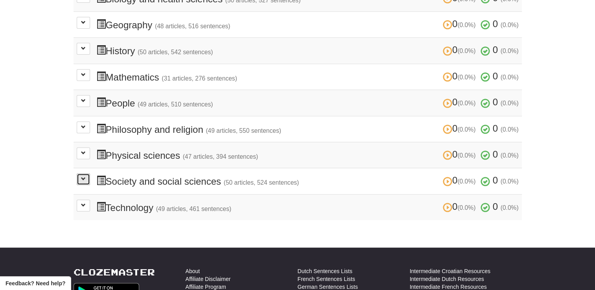
click at [83, 177] on span at bounding box center [83, 179] width 5 height 5
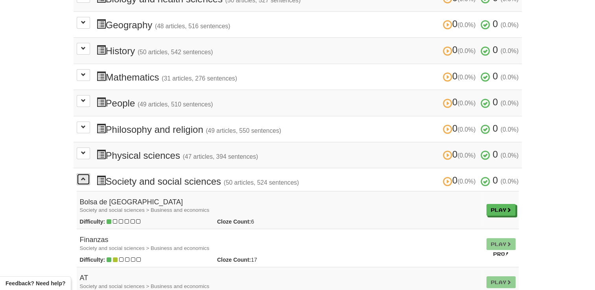
click at [83, 177] on span at bounding box center [83, 179] width 5 height 5
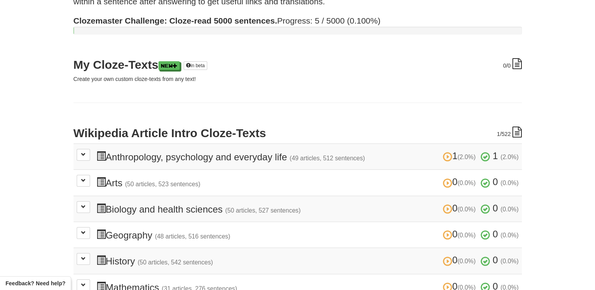
scroll to position [70, 0]
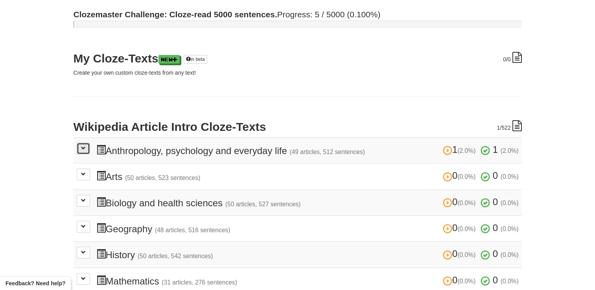
click at [79, 149] on button at bounding box center [83, 149] width 13 height 12
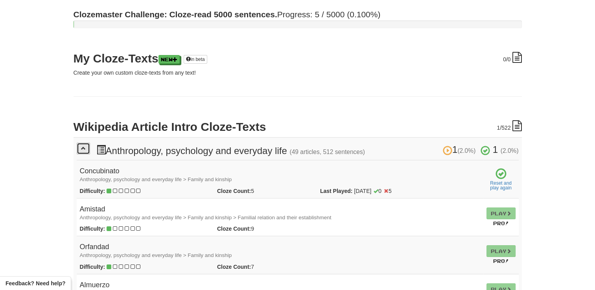
click at [79, 149] on button at bounding box center [83, 149] width 13 height 12
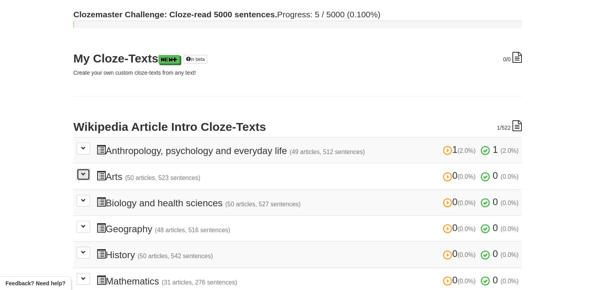
click at [81, 173] on span at bounding box center [83, 174] width 5 height 5
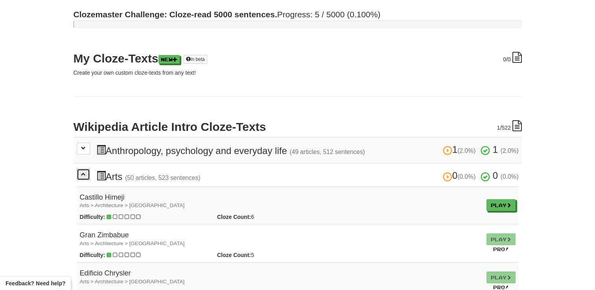
click at [81, 173] on span at bounding box center [83, 174] width 5 height 5
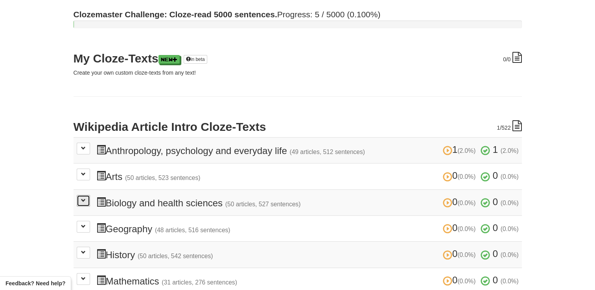
click at [82, 198] on span at bounding box center [83, 200] width 5 height 5
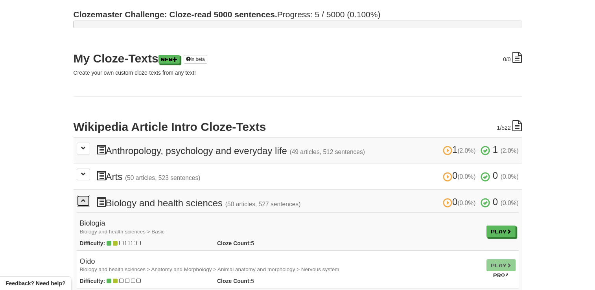
click at [82, 198] on span at bounding box center [83, 200] width 5 height 5
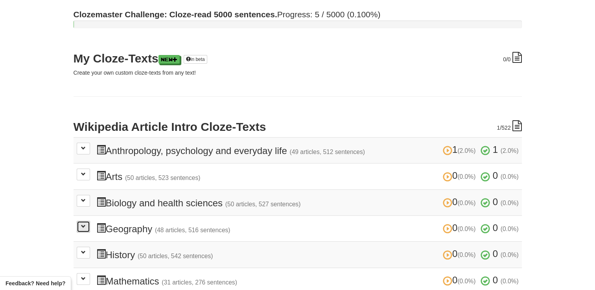
click at [82, 225] on span at bounding box center [83, 226] width 5 height 5
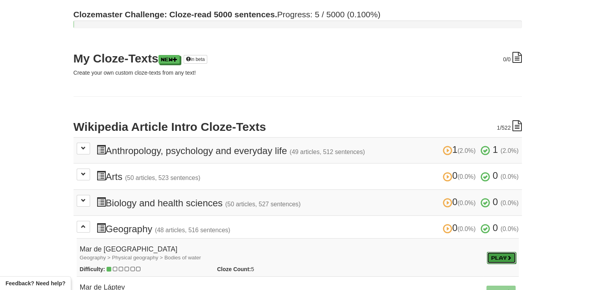
click at [493, 256] on link "Play" at bounding box center [501, 258] width 29 height 12
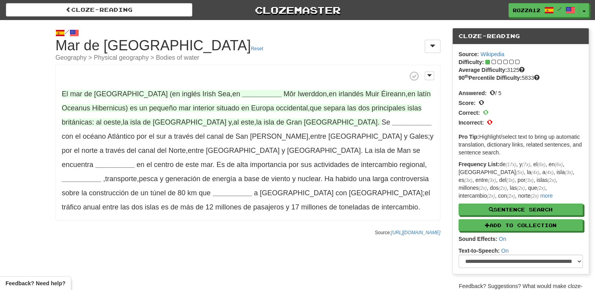
click at [242, 96] on strong "__________" at bounding box center [261, 94] width 39 height 8
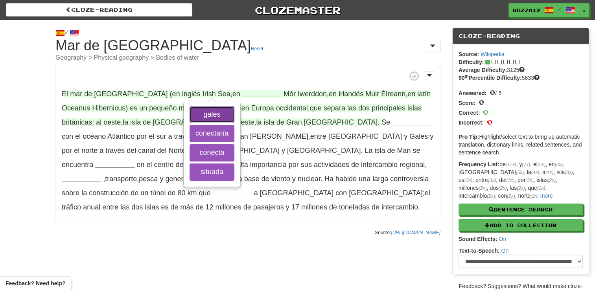
click at [197, 109] on button "galés" at bounding box center [212, 114] width 45 height 17
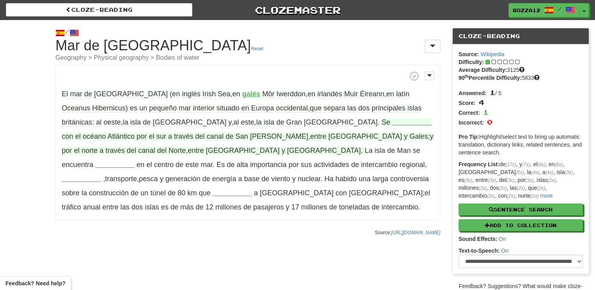
click at [392, 121] on strong "__________" at bounding box center [411, 122] width 39 height 8
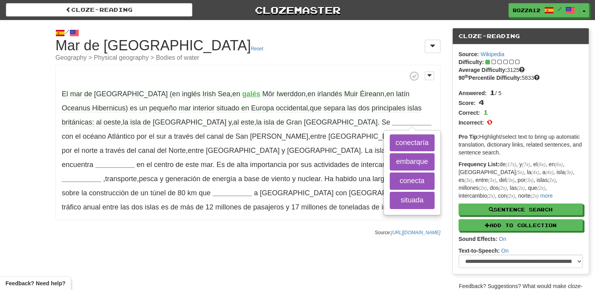
click at [164, 229] on p "Source: [URL][DOMAIN_NAME]" at bounding box center [247, 233] width 385 height 8
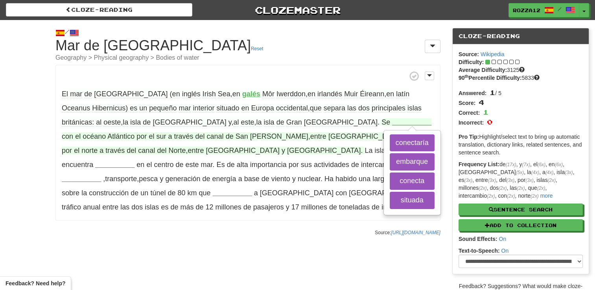
click at [392, 122] on strong "__________" at bounding box center [411, 122] width 39 height 8
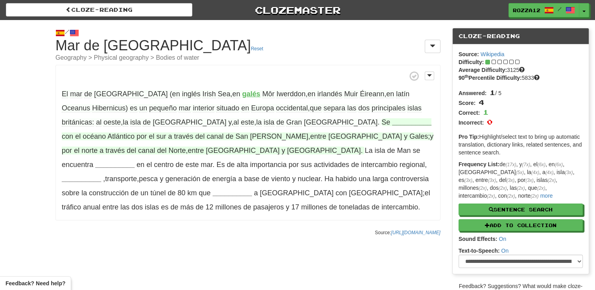
click at [392, 122] on strong "__________" at bounding box center [411, 122] width 39 height 8
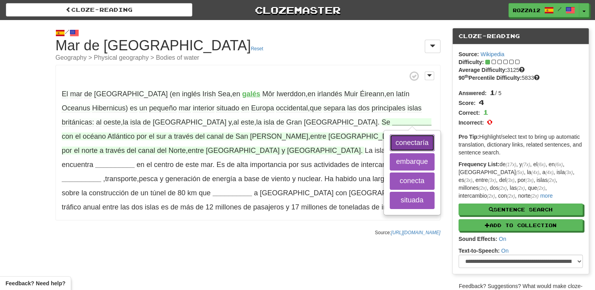
click at [390, 143] on button "conectaría" at bounding box center [412, 143] width 45 height 17
click at [390, 184] on button "conecta" at bounding box center [412, 181] width 45 height 17
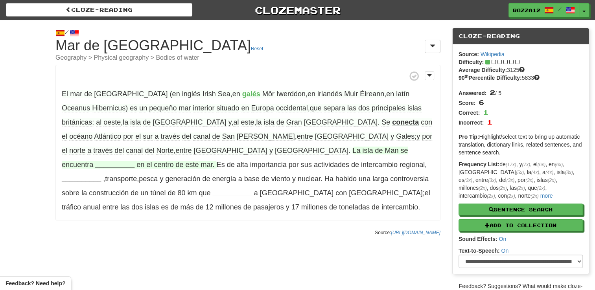
click at [123, 161] on strong "__________" at bounding box center [114, 165] width 39 height 8
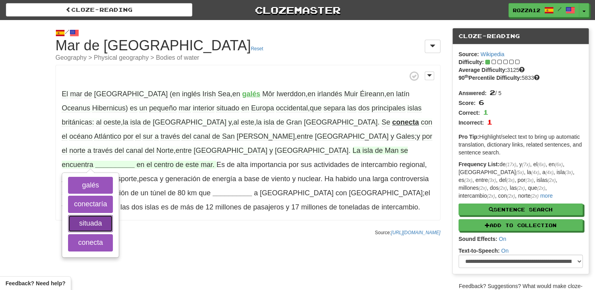
click at [113, 215] on button "situada" at bounding box center [90, 223] width 45 height 17
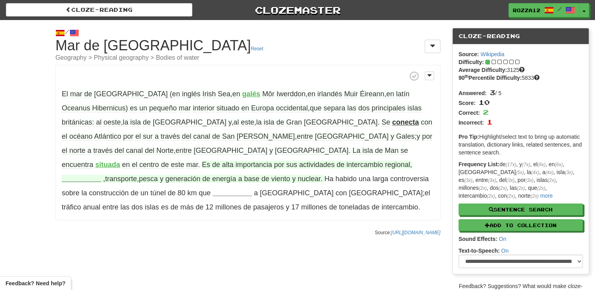
click at [88, 175] on strong "__________" at bounding box center [81, 179] width 39 height 8
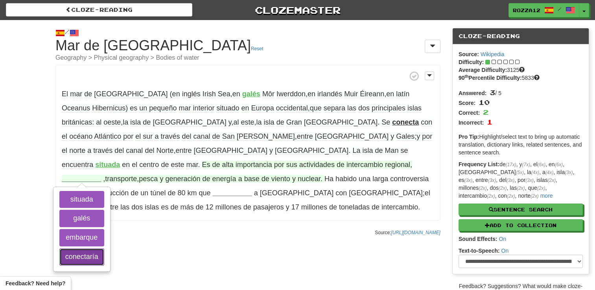
click at [90, 249] on button "conectaría" at bounding box center [81, 257] width 45 height 17
click at [90, 229] on button "embarque" at bounding box center [81, 237] width 45 height 17
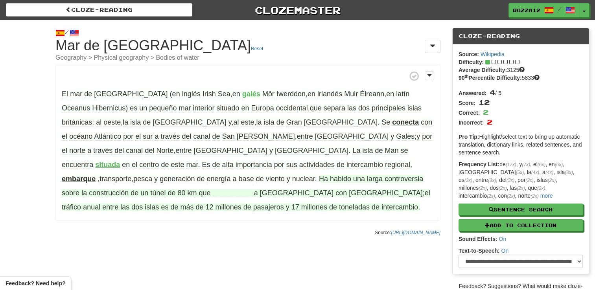
click at [222, 189] on strong "__________" at bounding box center [232, 193] width 39 height 8
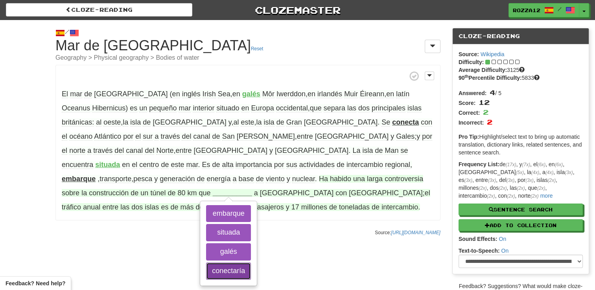
click at [231, 263] on button "conectaría" at bounding box center [228, 271] width 45 height 17
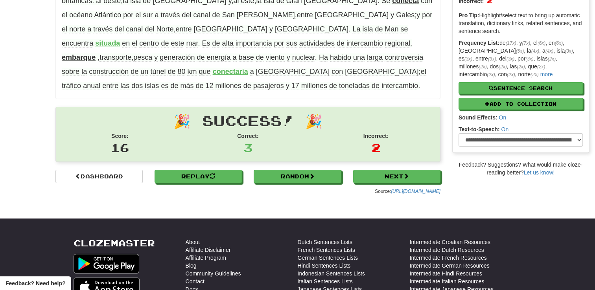
scroll to position [122, 0]
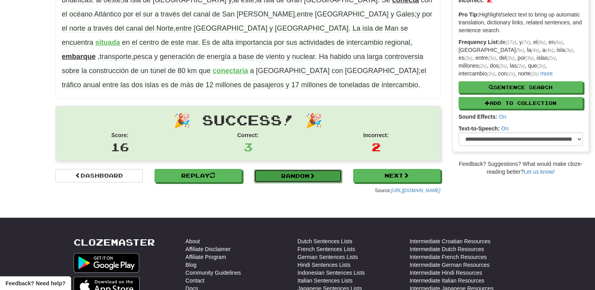
click at [302, 170] on link "Random" at bounding box center [297, 176] width 87 height 13
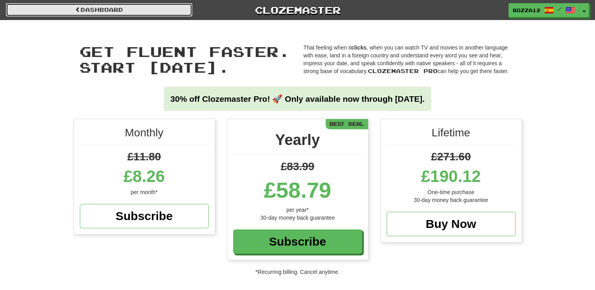
click at [55, 6] on link "Dashboard" at bounding box center [99, 9] width 186 height 13
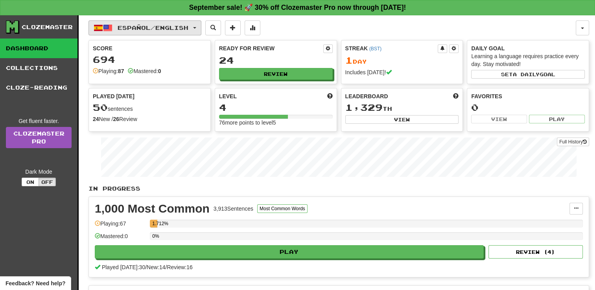
click at [116, 24] on button "Español / English" at bounding box center [144, 27] width 113 height 15
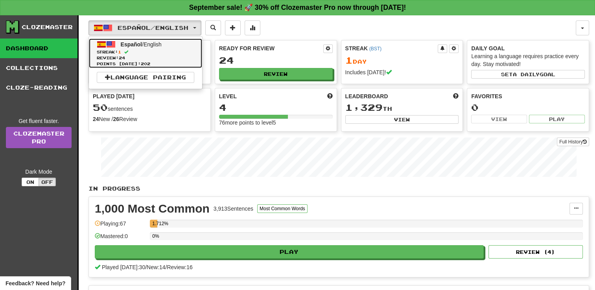
click at [132, 57] on span "Review: 24" at bounding box center [146, 58] width 98 height 6
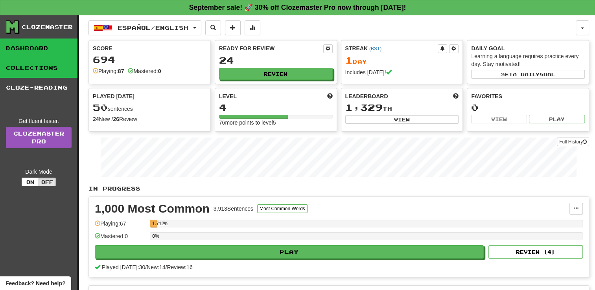
click at [30, 70] on link "Collections" at bounding box center [38, 68] width 77 height 20
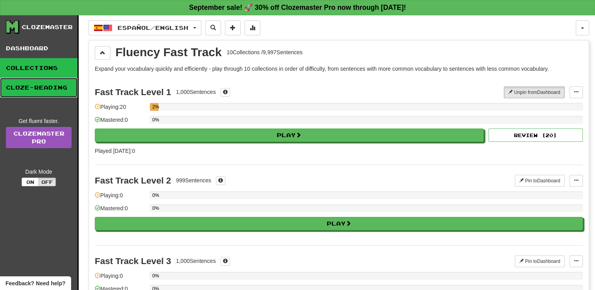
click at [44, 88] on link "Cloze-Reading" at bounding box center [38, 88] width 77 height 20
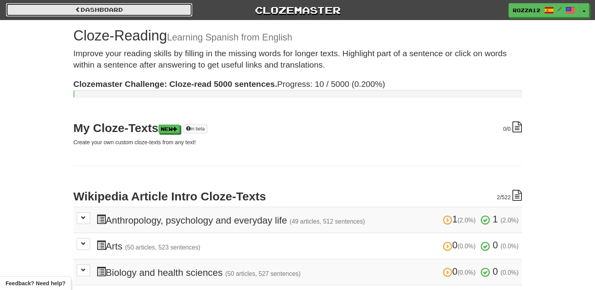
click at [46, 8] on link "Dashboard" at bounding box center [99, 9] width 186 height 13
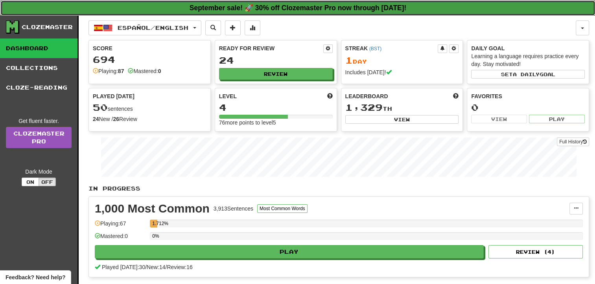
click at [245, 11] on strong "September sale! 🚀 30% off Clozemaster Pro now through [DATE]!" at bounding box center [298, 8] width 217 height 8
